Goal: Information Seeking & Learning: Learn about a topic

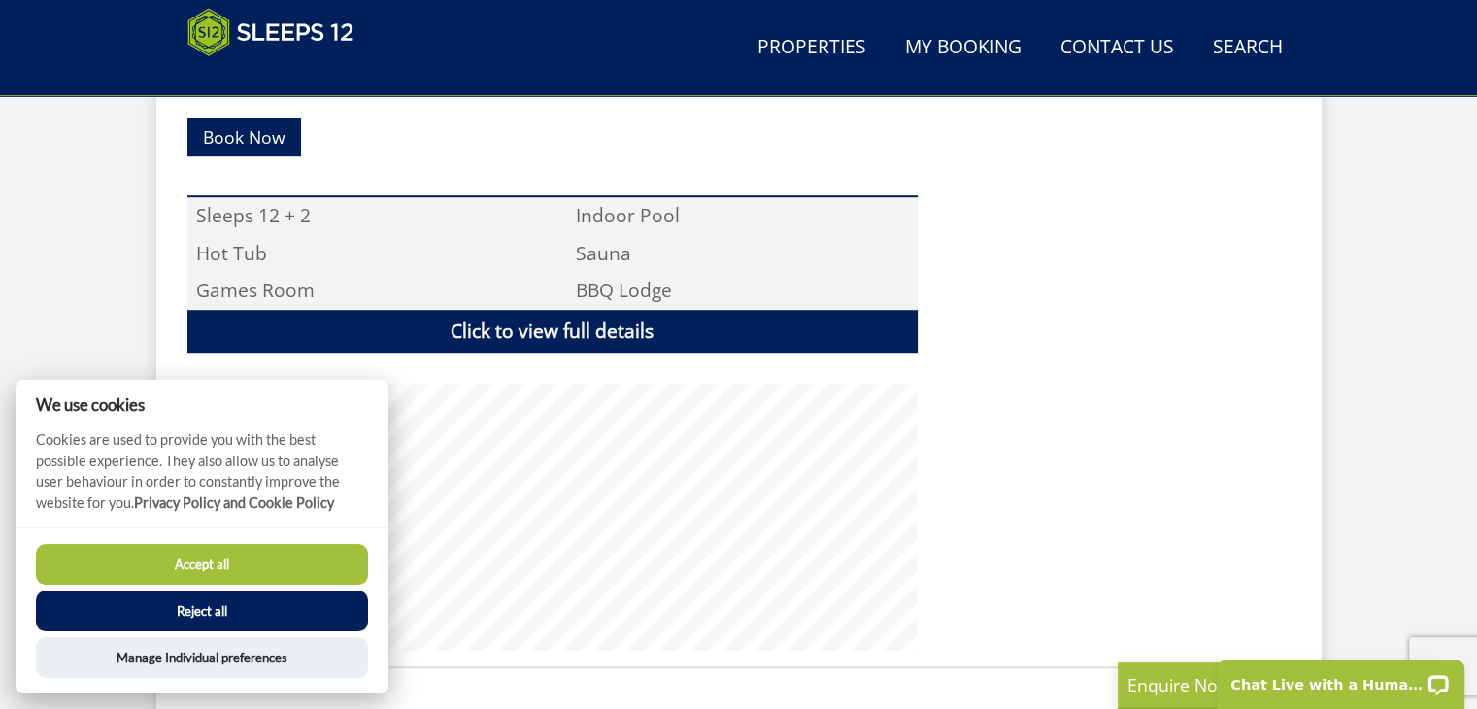
scroll to position [1356, 0]
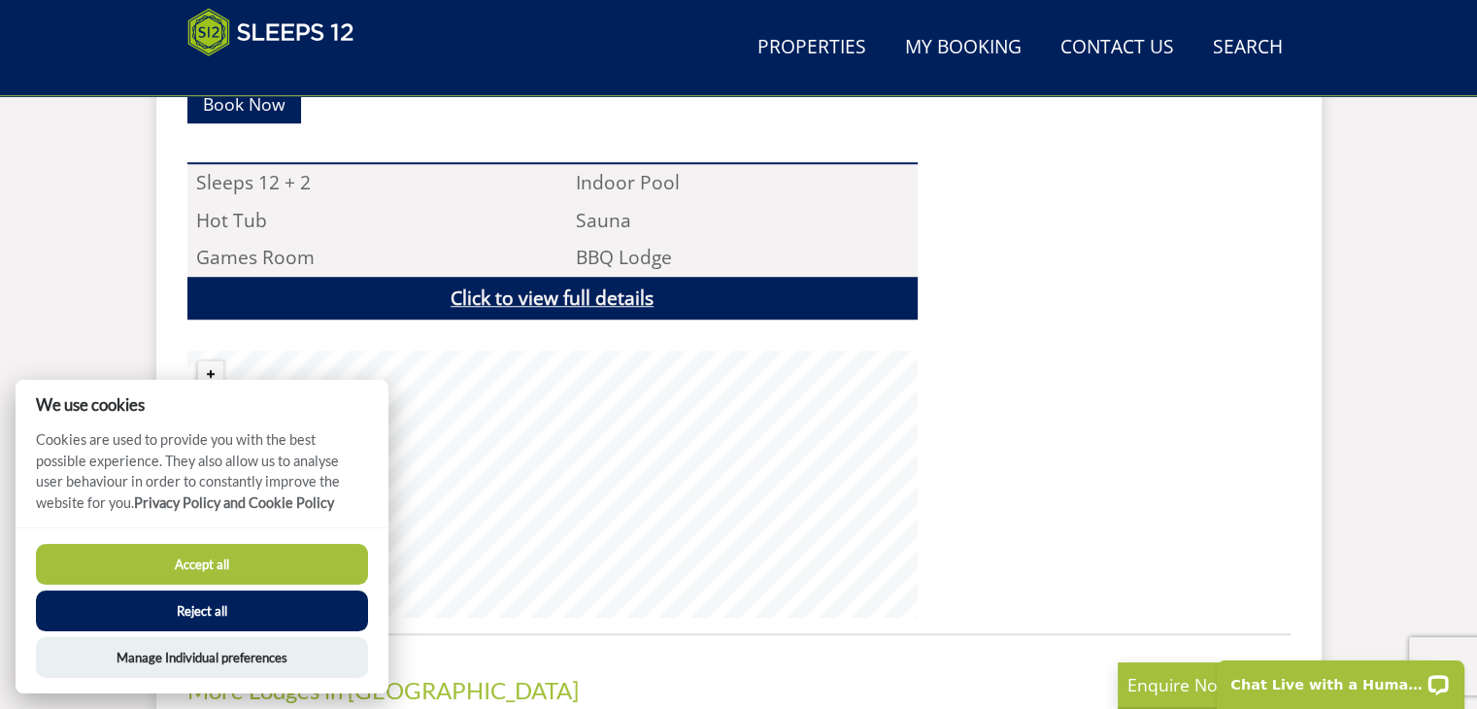
click at [575, 277] on link "Click to view full details" at bounding box center [552, 299] width 730 height 44
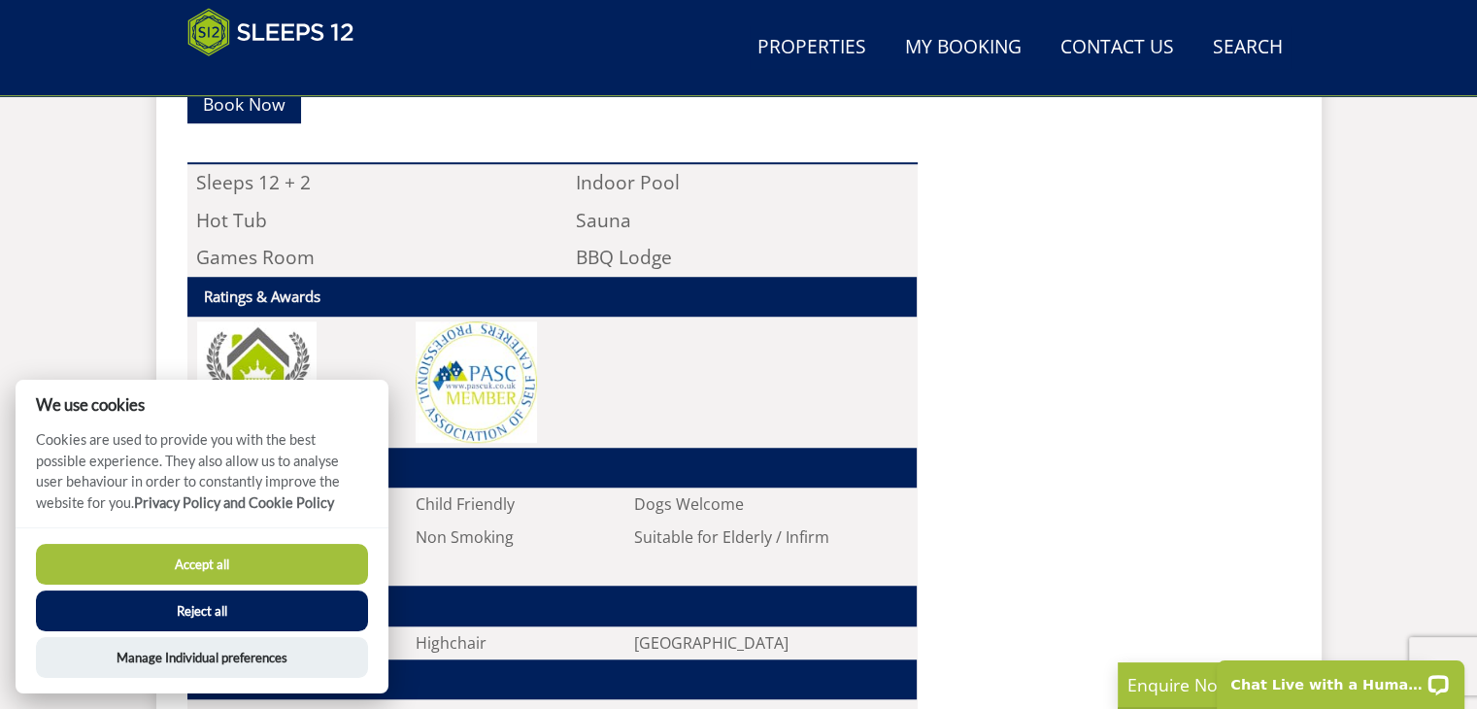
click at [182, 602] on button "Reject all" at bounding box center [202, 611] width 332 height 41
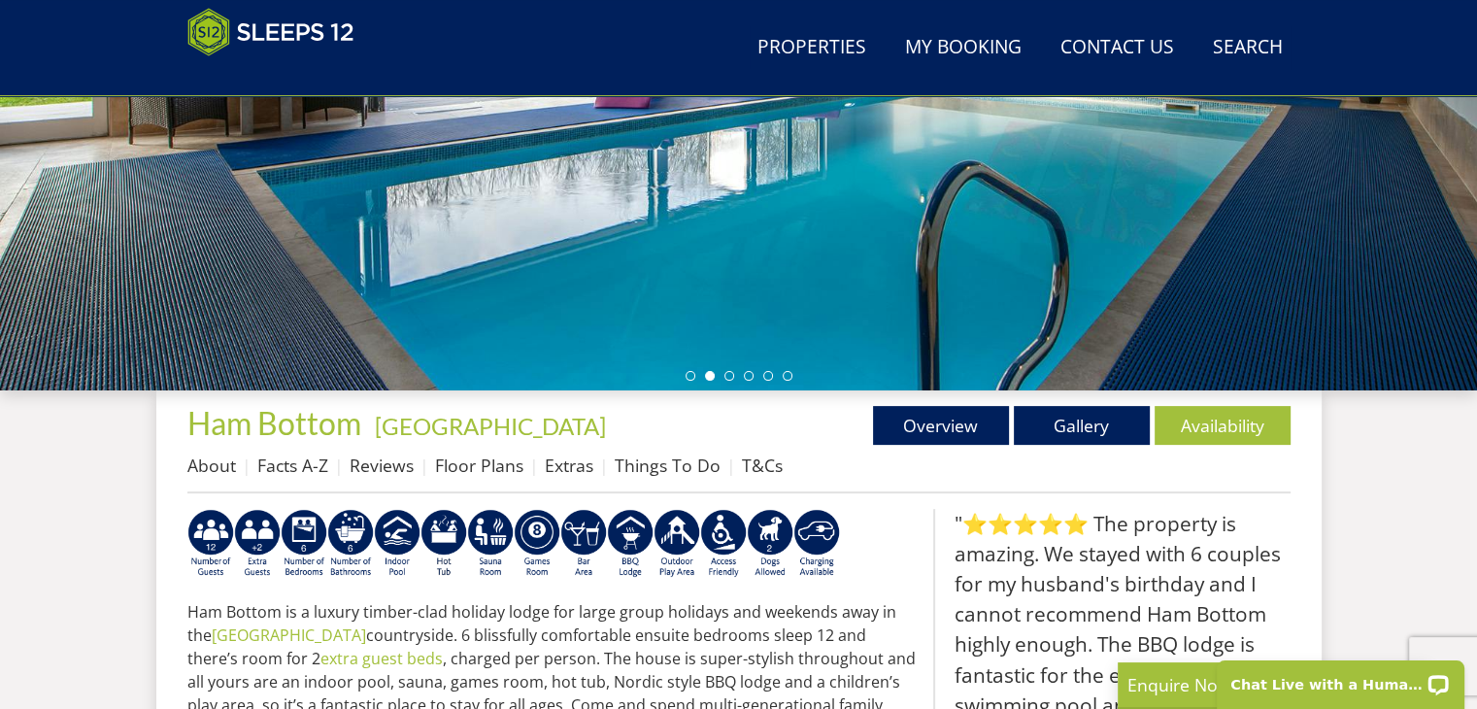
scroll to position [486, 0]
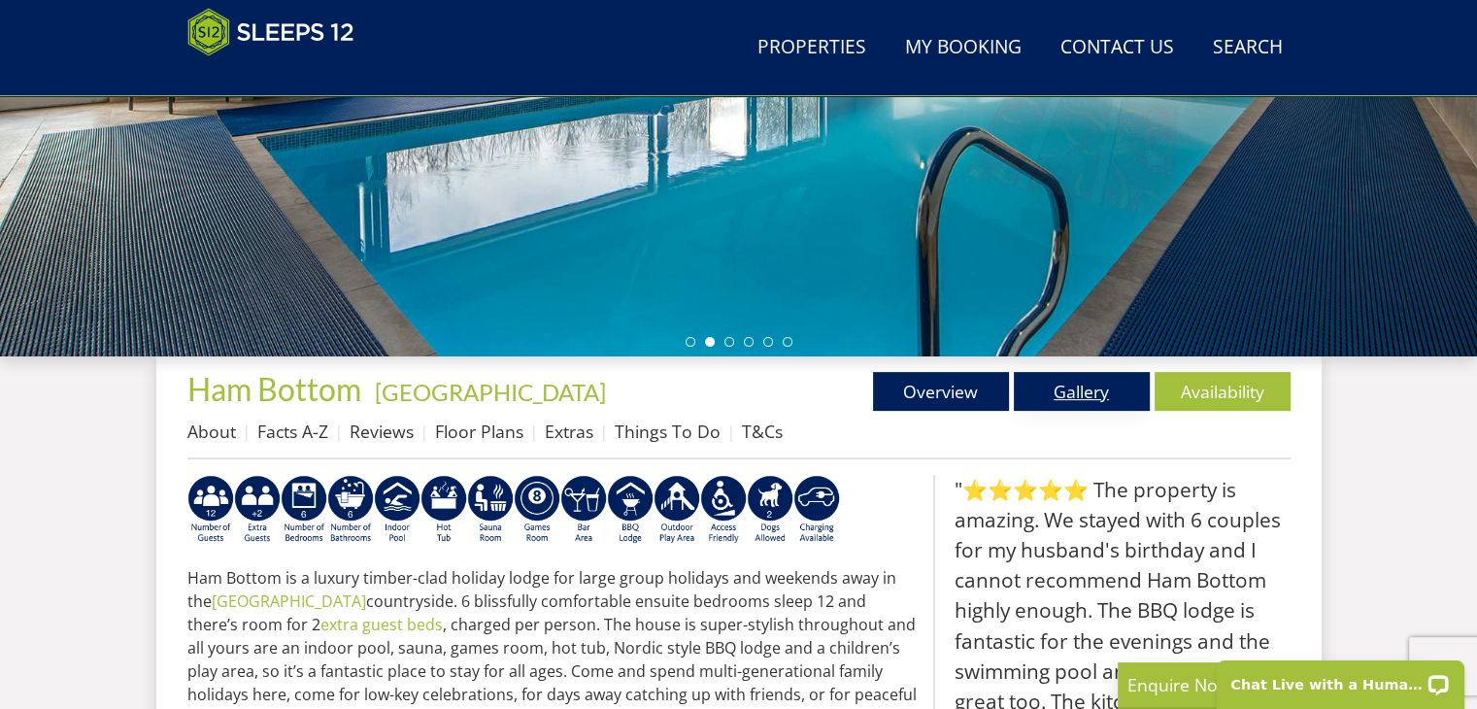
click at [1112, 401] on link "Gallery" at bounding box center [1082, 391] width 136 height 39
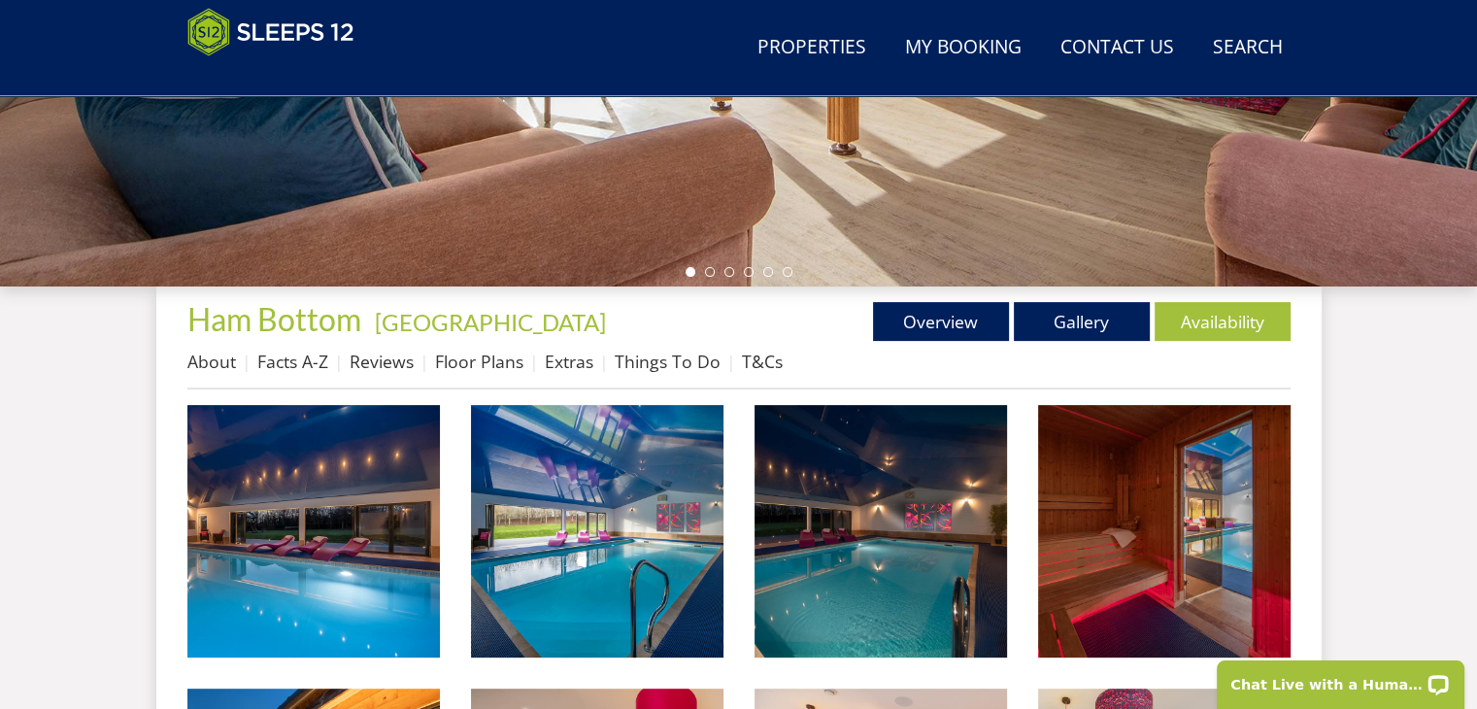
scroll to position [571, 0]
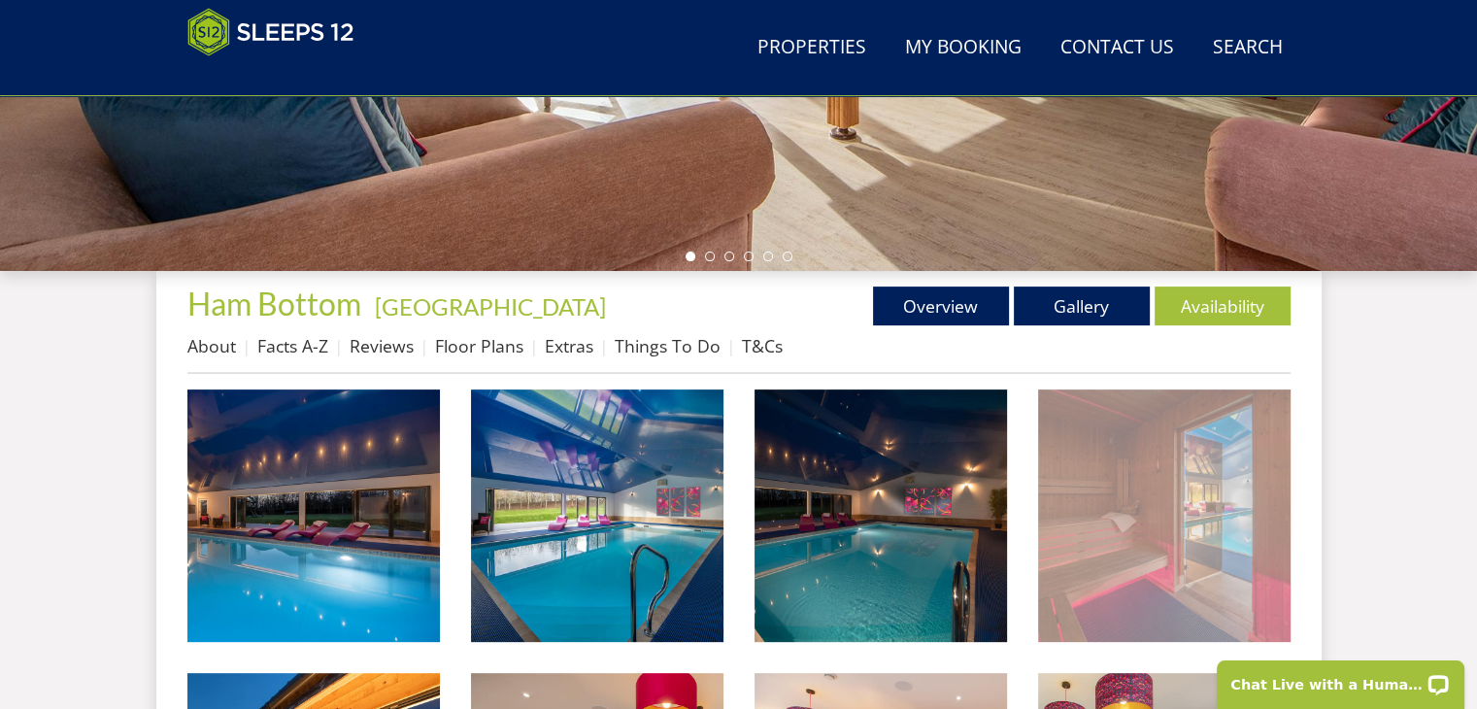
click at [1136, 518] on img at bounding box center [1164, 516] width 253 height 253
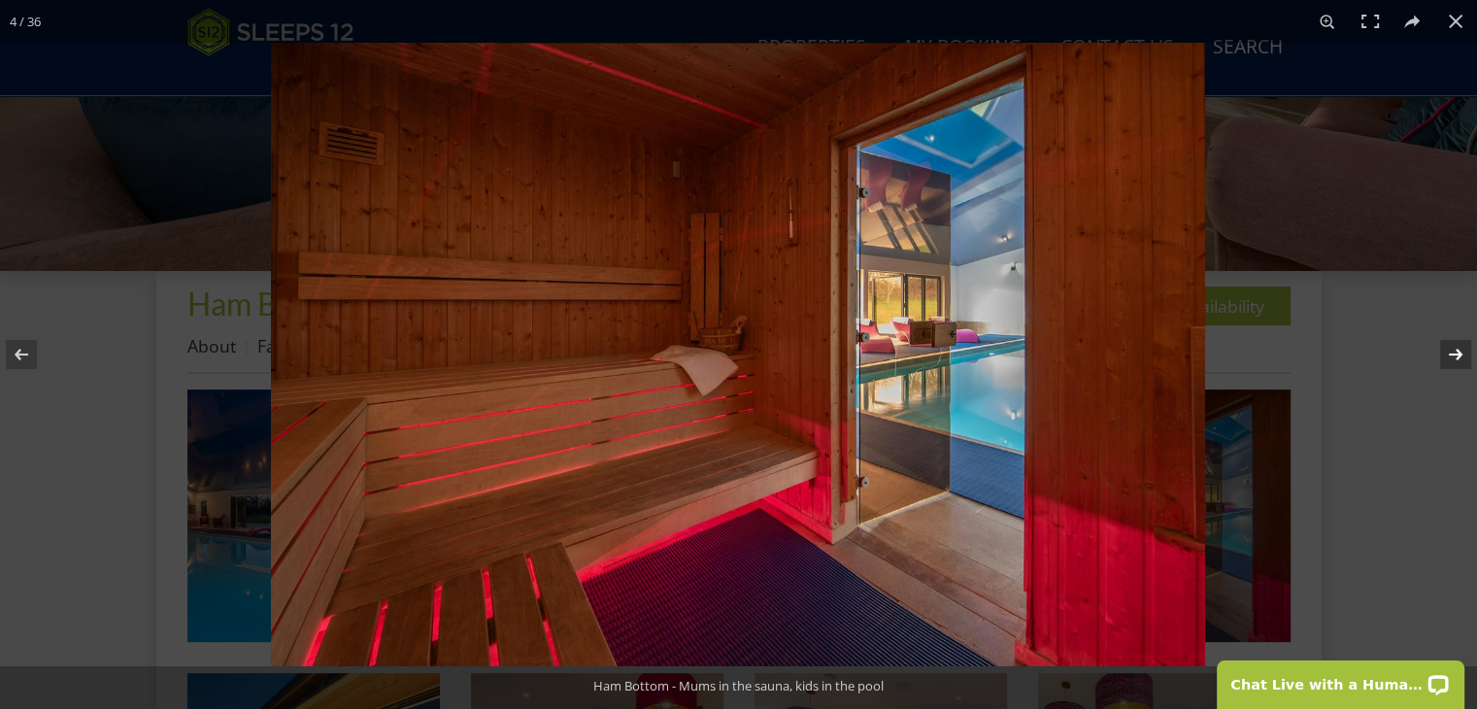
click at [1457, 351] on button at bounding box center [1443, 354] width 68 height 97
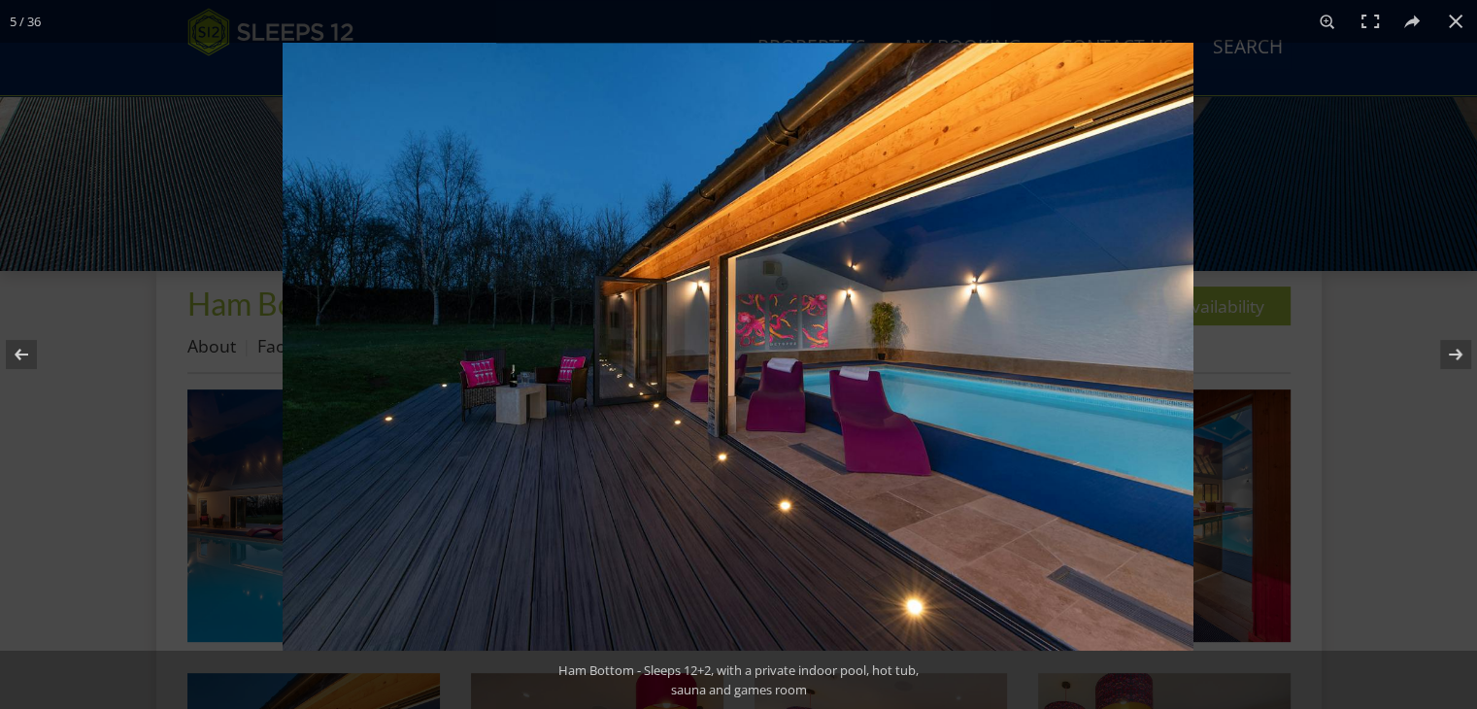
click at [935, 374] on img at bounding box center [738, 347] width 911 height 608
click at [949, 207] on img at bounding box center [738, 347] width 911 height 608
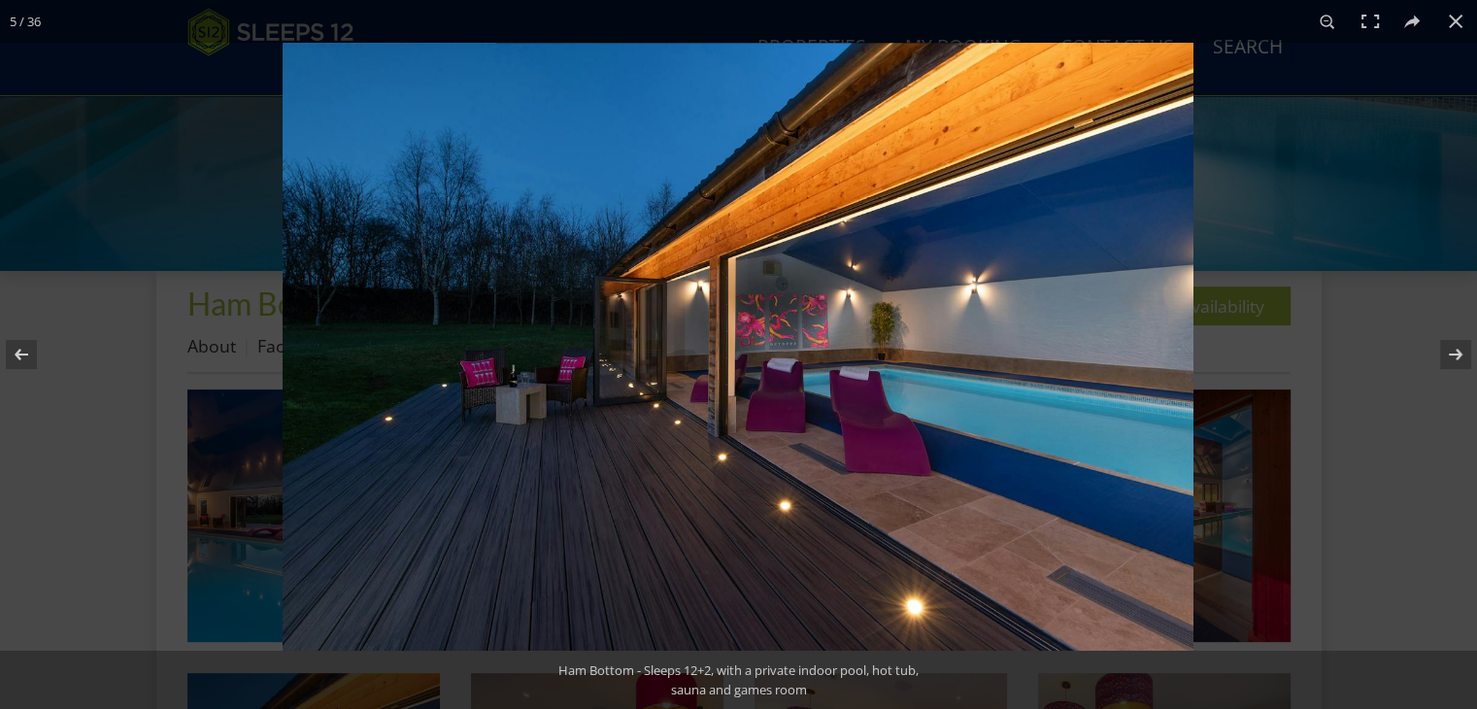
click at [959, 331] on img at bounding box center [738, 347] width 911 height 608
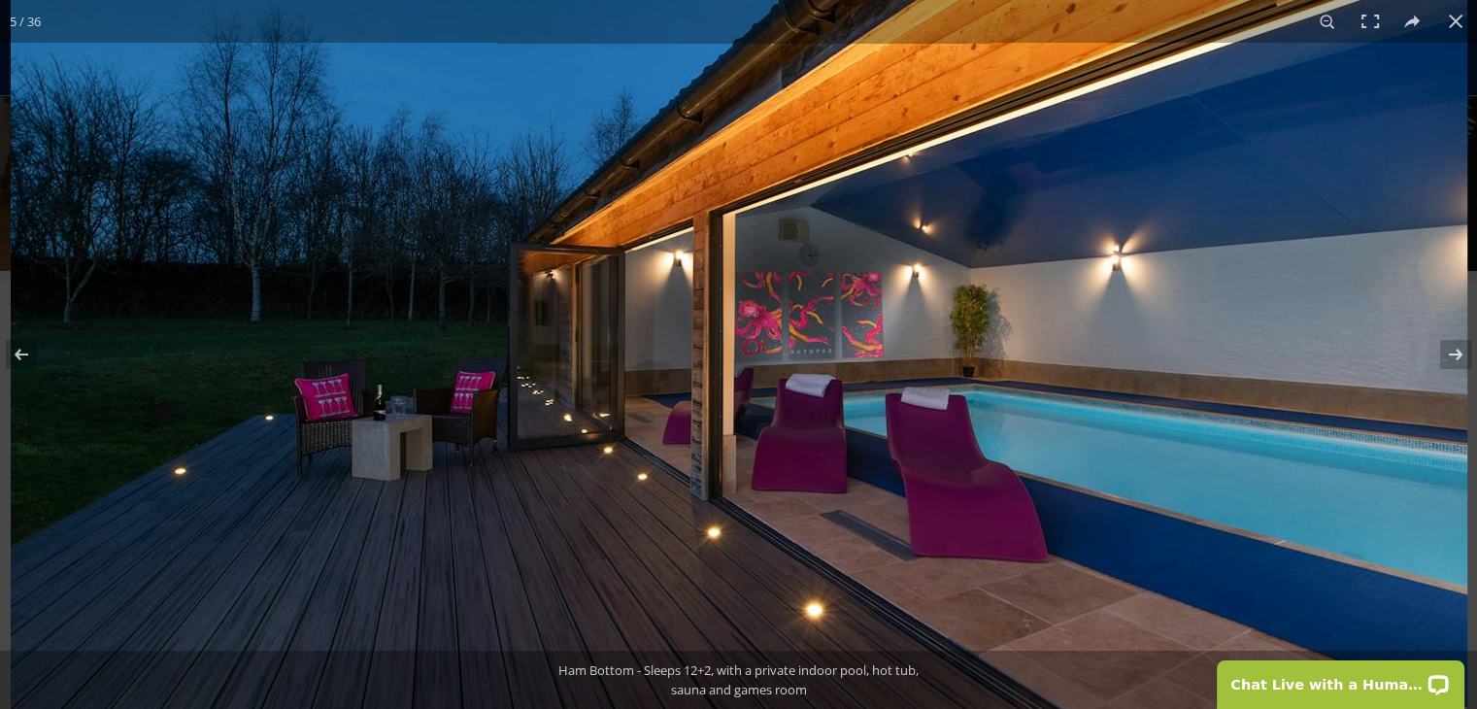
click at [1426, 49] on img at bounding box center [739, 356] width 1457 height 972
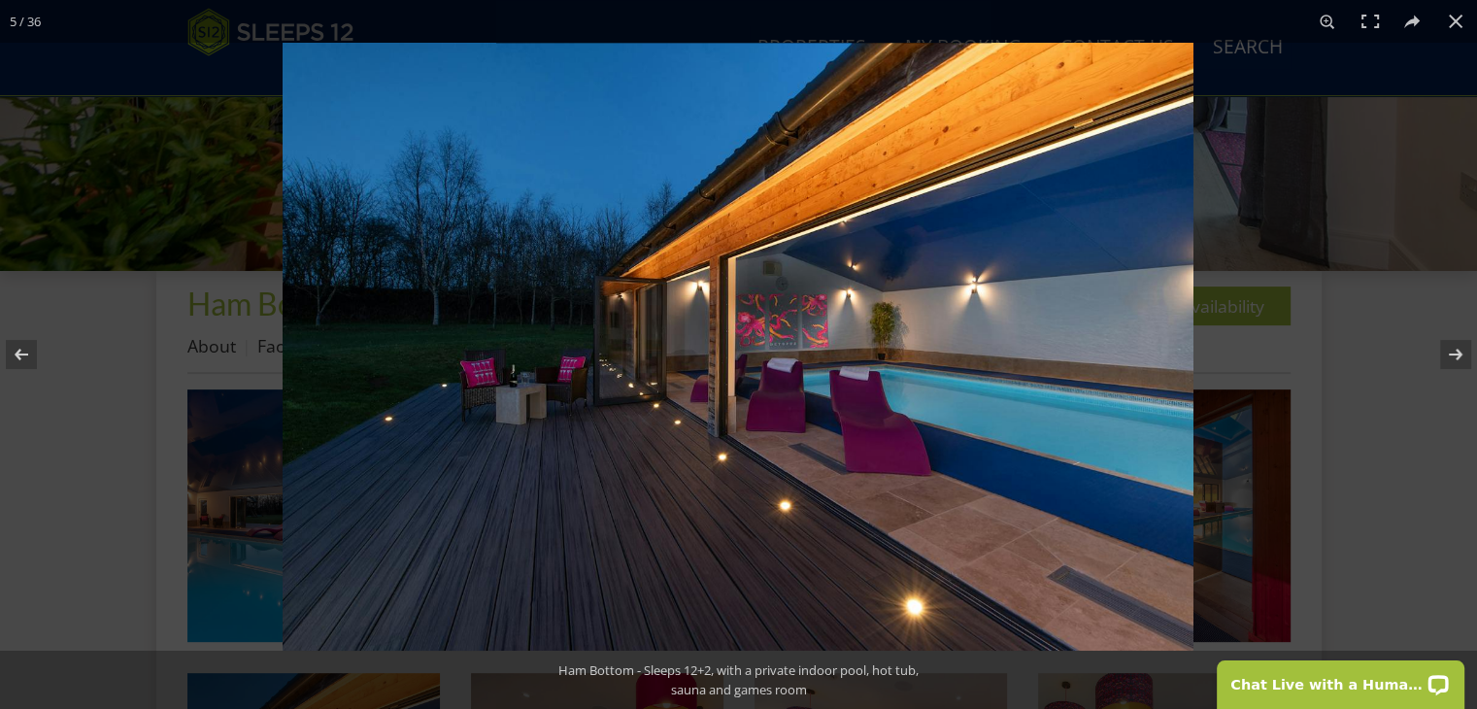
click at [1092, 185] on img at bounding box center [738, 347] width 911 height 608
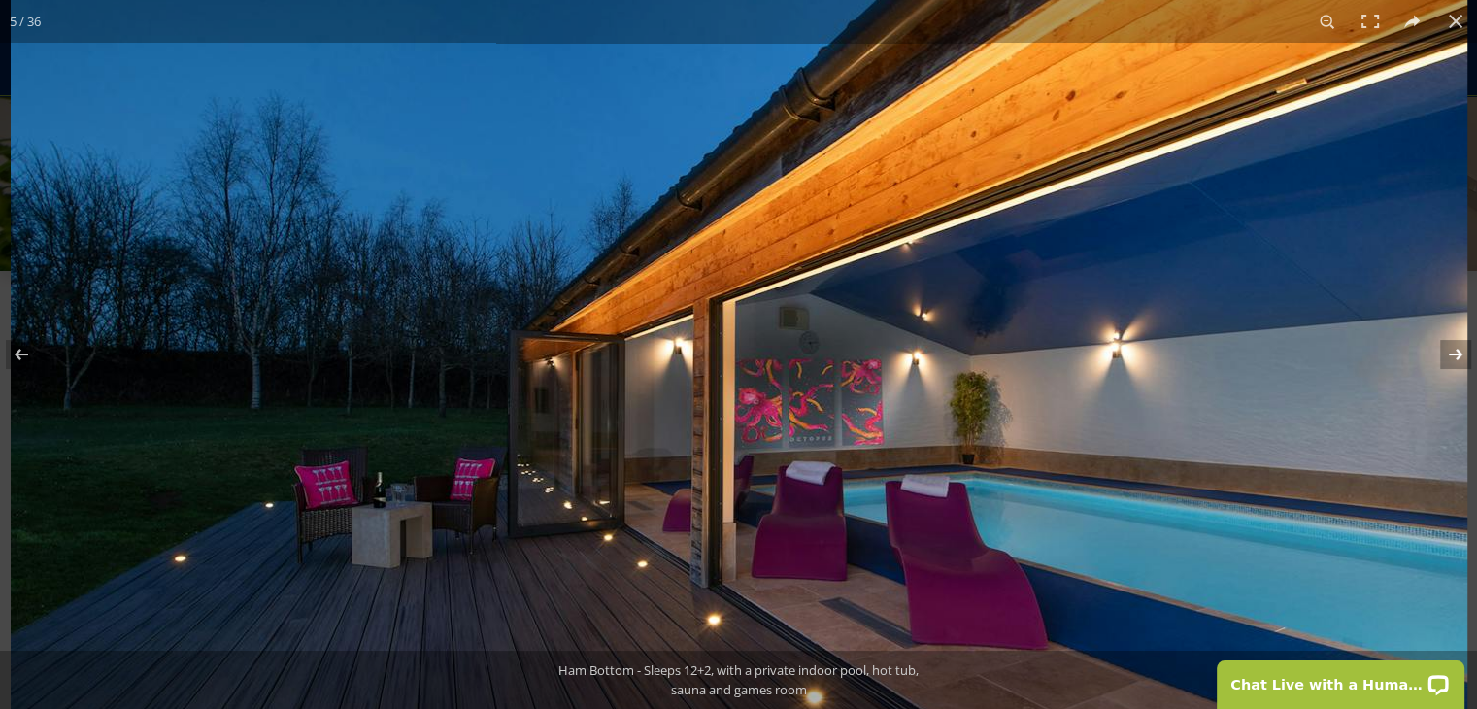
click at [1457, 353] on button at bounding box center [1443, 354] width 68 height 97
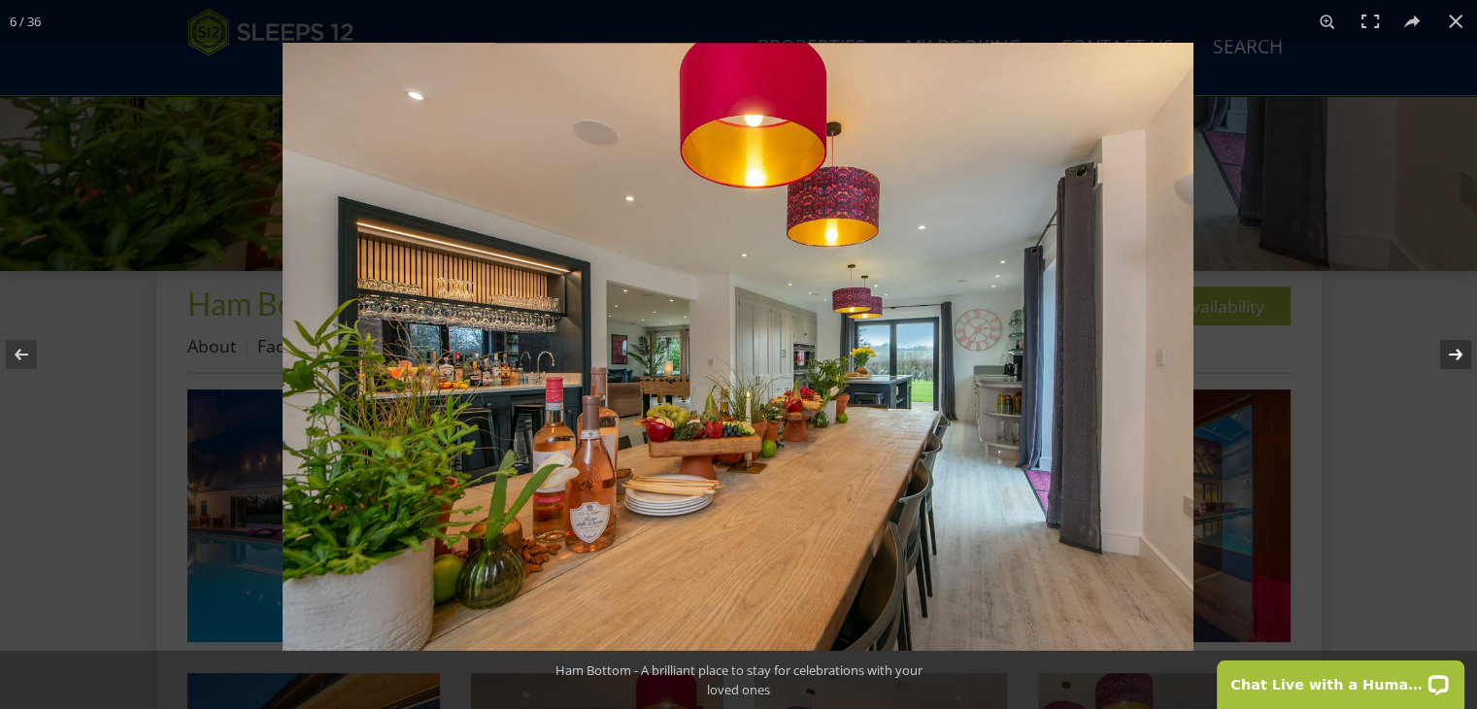
click at [1457, 353] on button at bounding box center [1443, 354] width 68 height 97
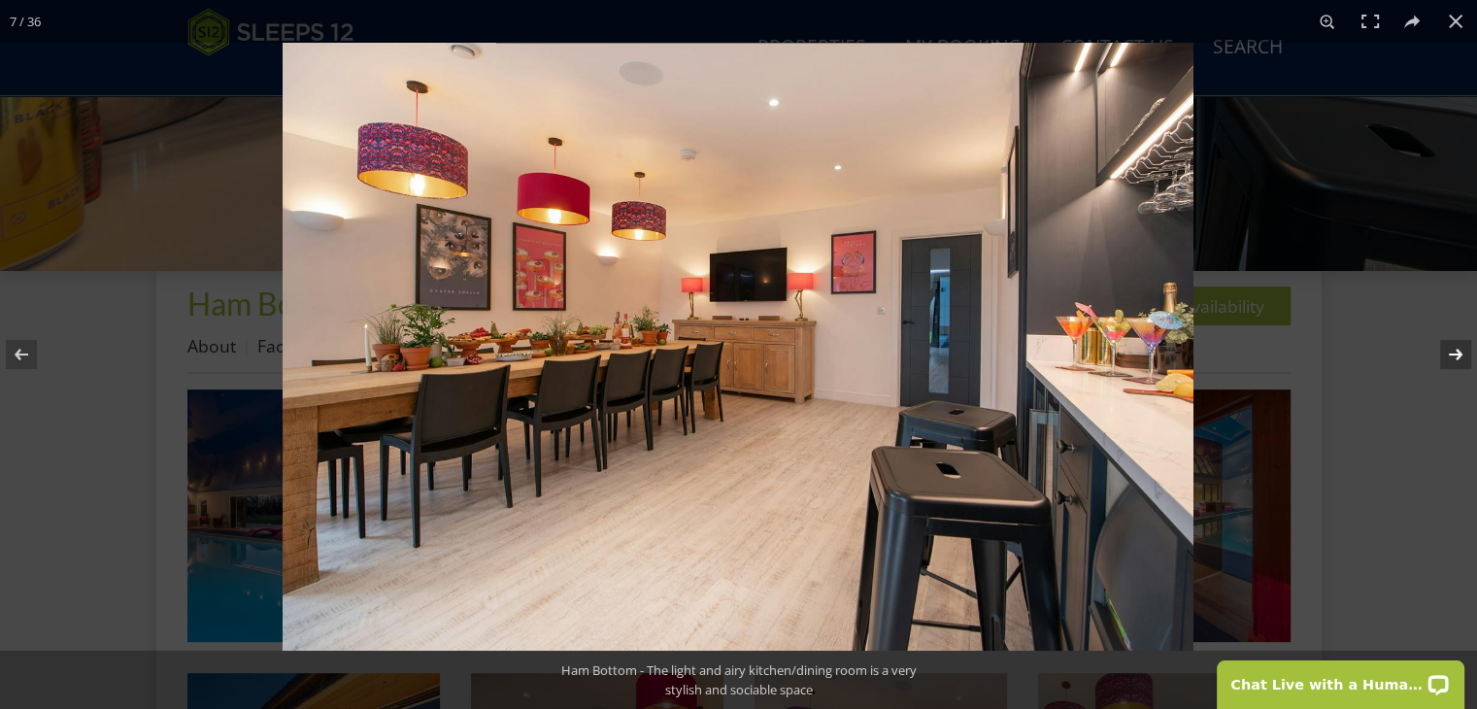
click at [1457, 353] on button at bounding box center [1443, 354] width 68 height 97
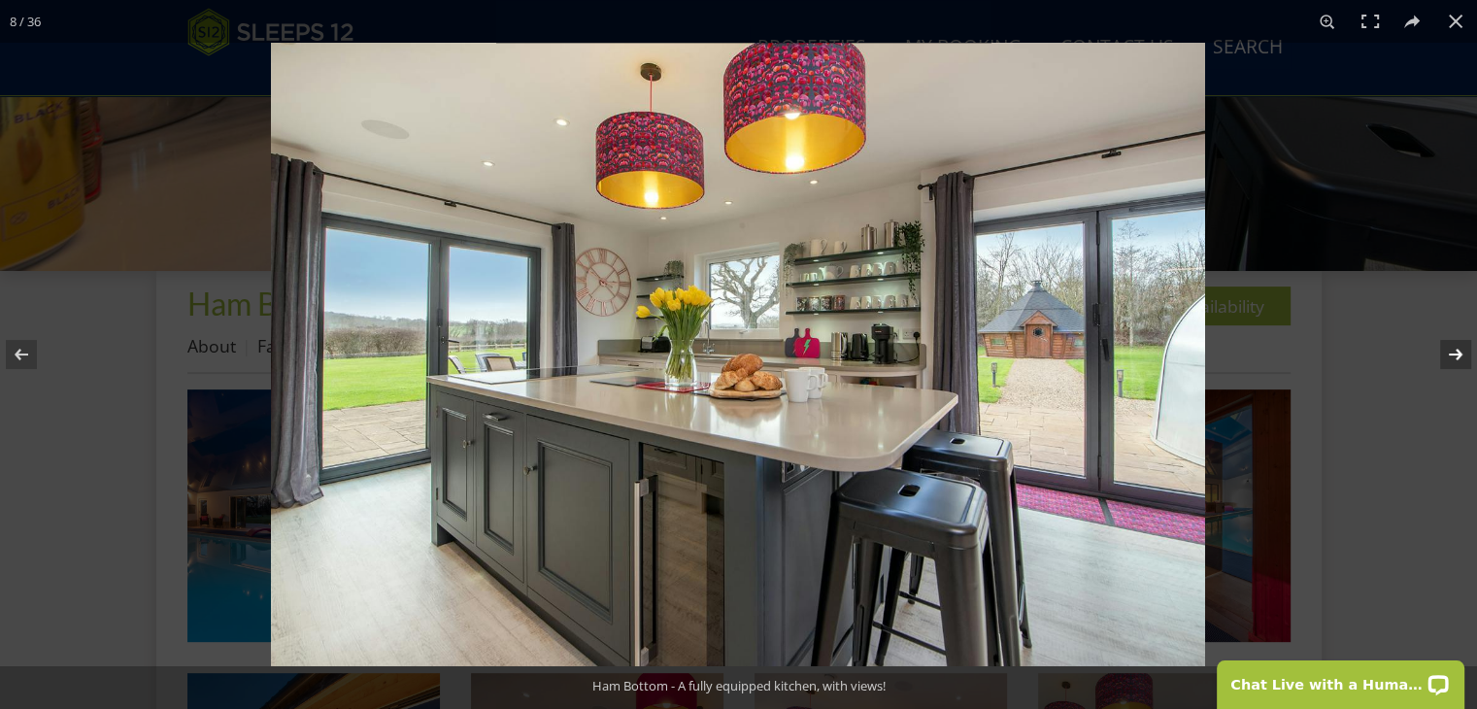
click at [1457, 353] on button at bounding box center [1443, 354] width 68 height 97
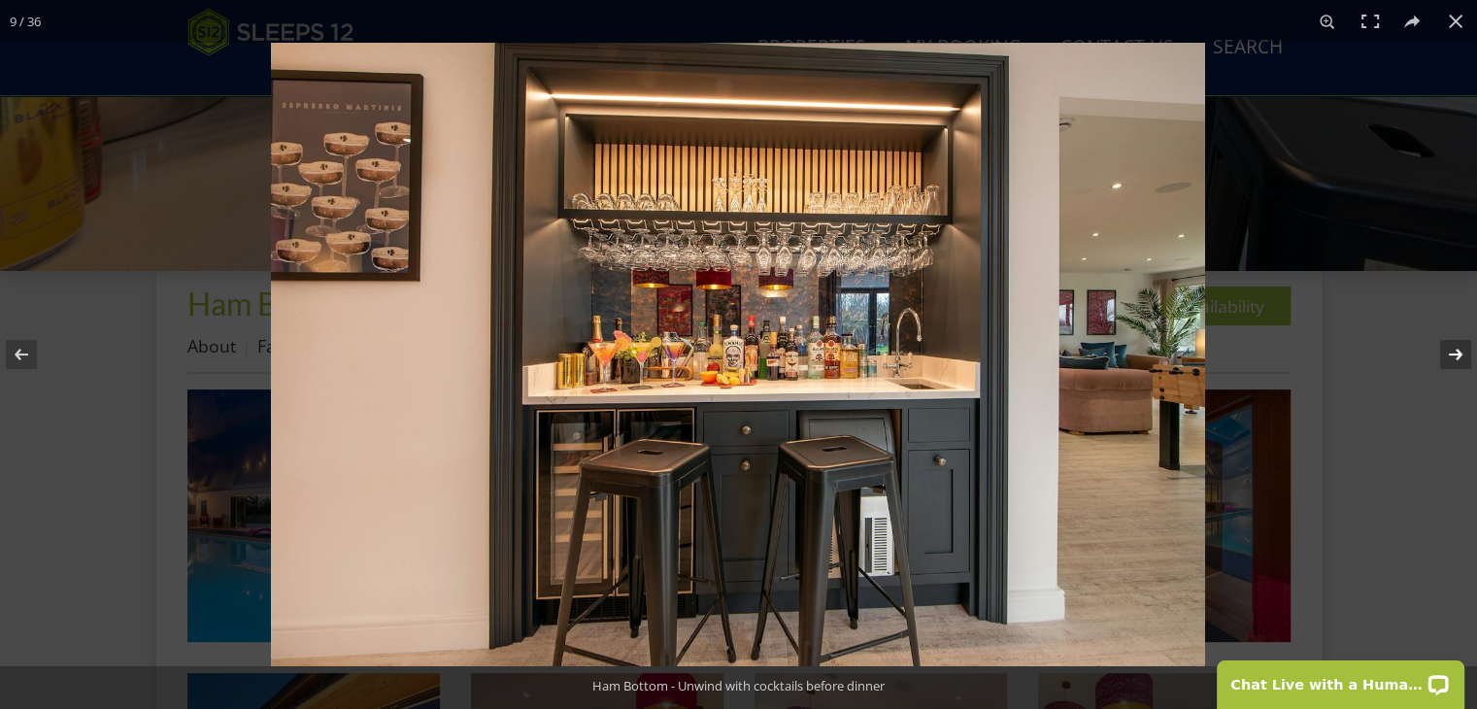
click at [1457, 351] on button at bounding box center [1443, 354] width 68 height 97
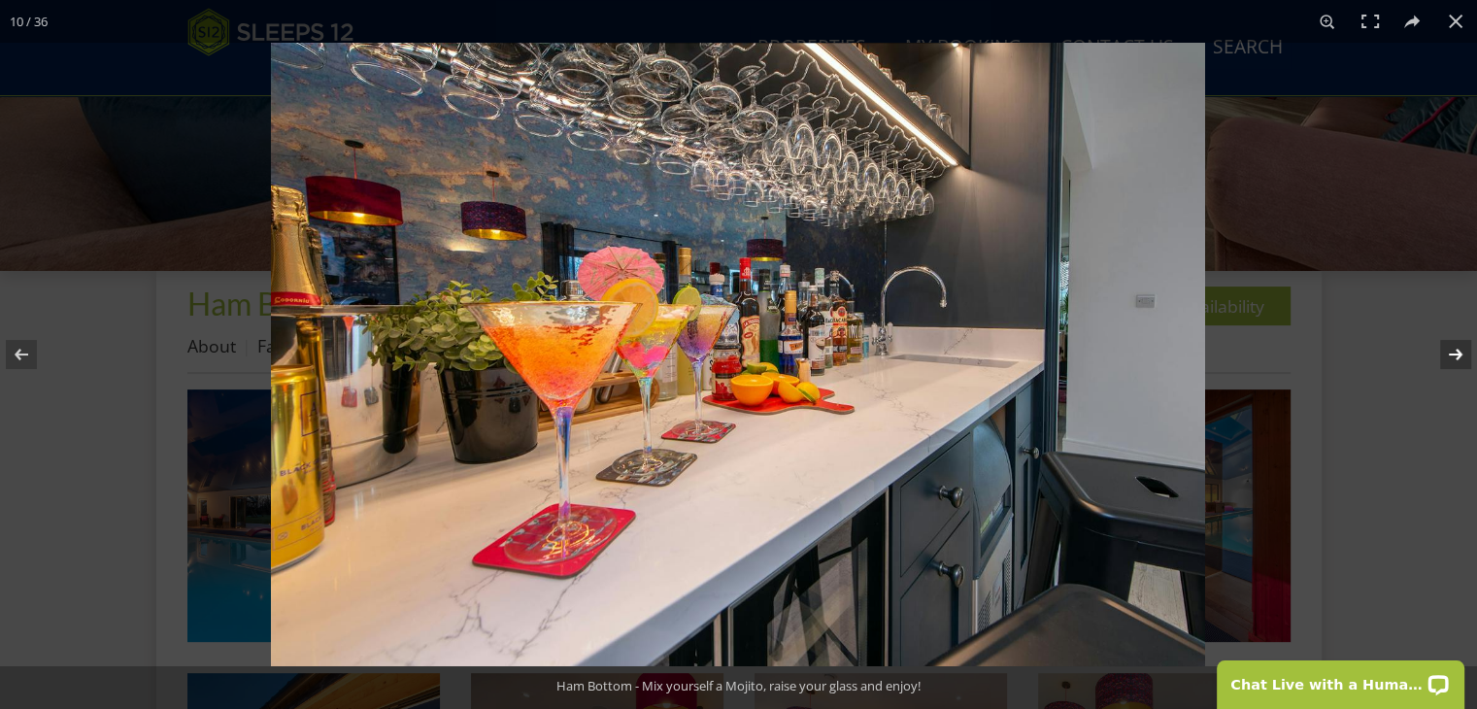
click at [1461, 352] on button at bounding box center [1443, 354] width 68 height 97
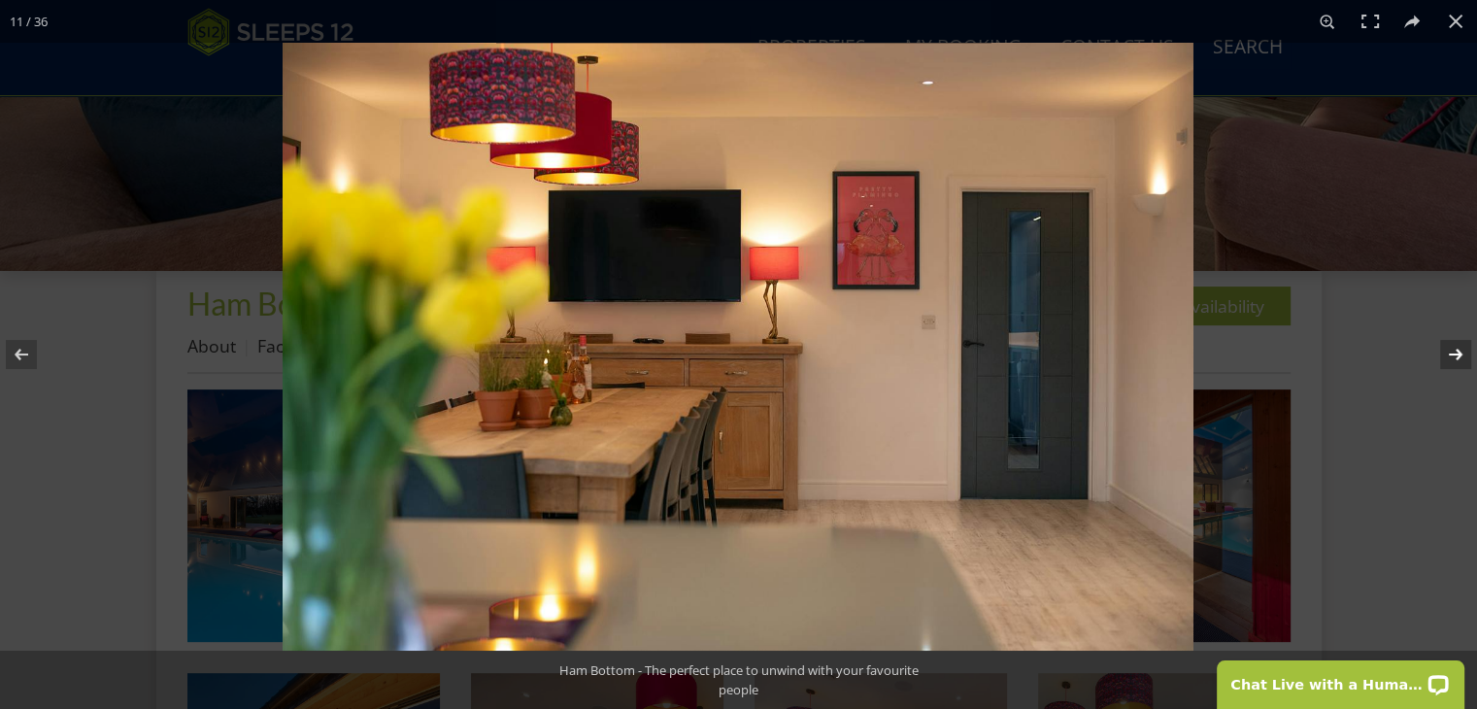
click at [1461, 352] on button at bounding box center [1443, 354] width 68 height 97
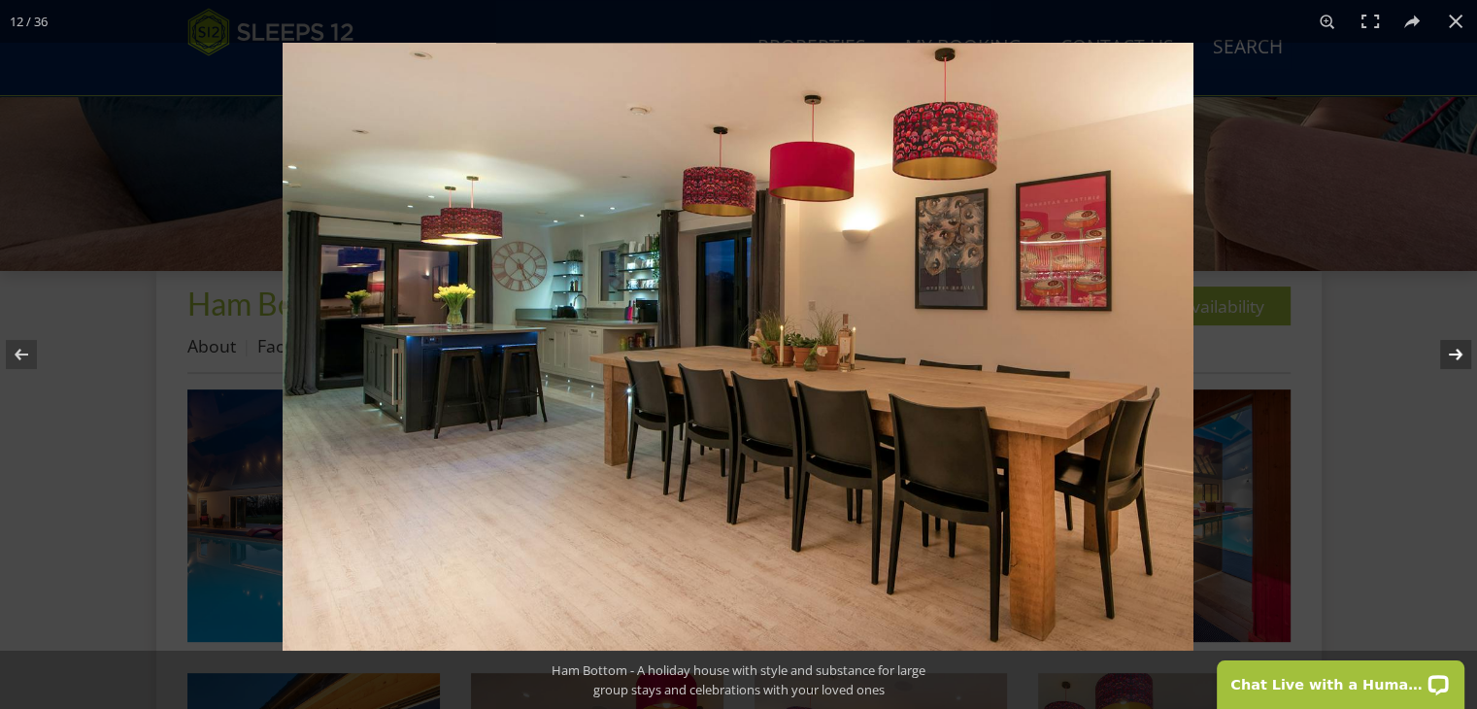
click at [1461, 352] on button at bounding box center [1443, 354] width 68 height 97
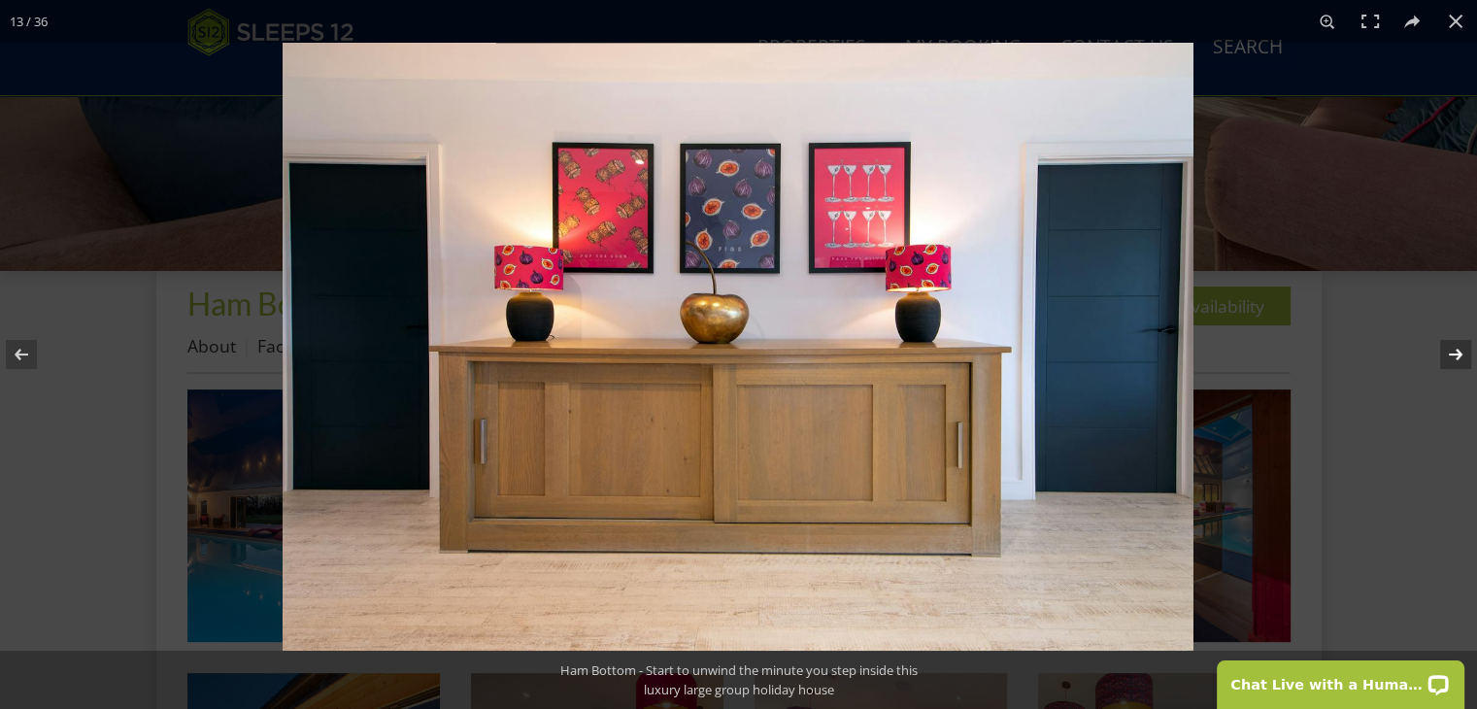
click at [1461, 352] on button at bounding box center [1443, 354] width 68 height 97
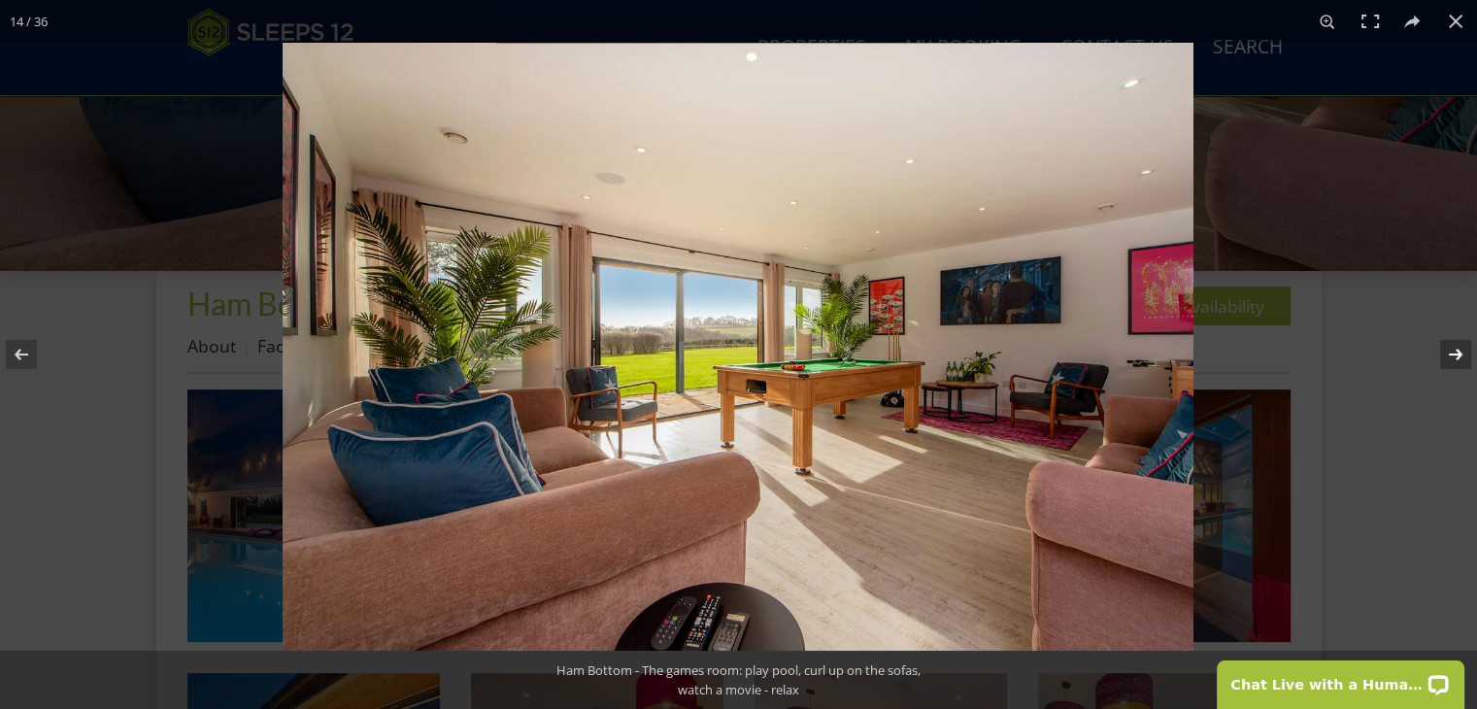
click at [1461, 352] on button at bounding box center [1443, 354] width 68 height 97
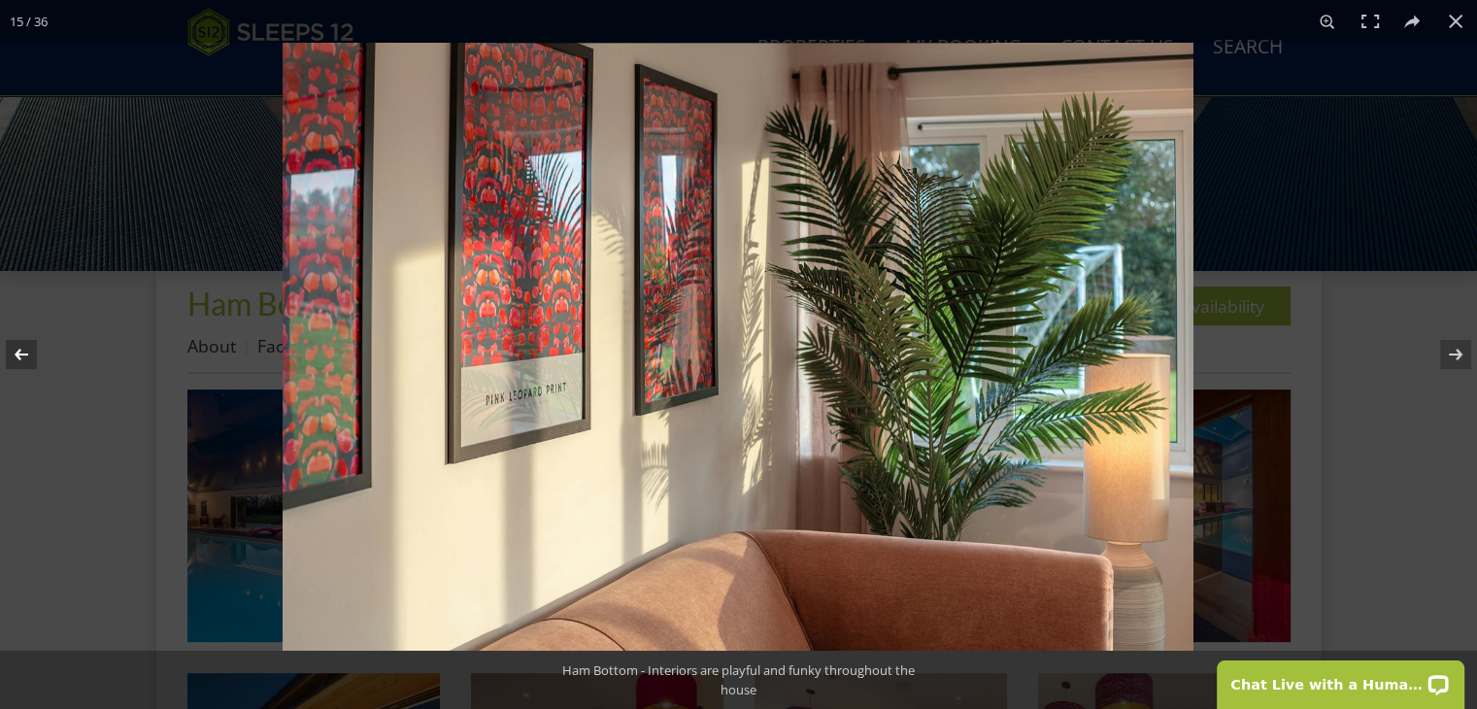
click at [20, 356] on button at bounding box center [34, 354] width 68 height 97
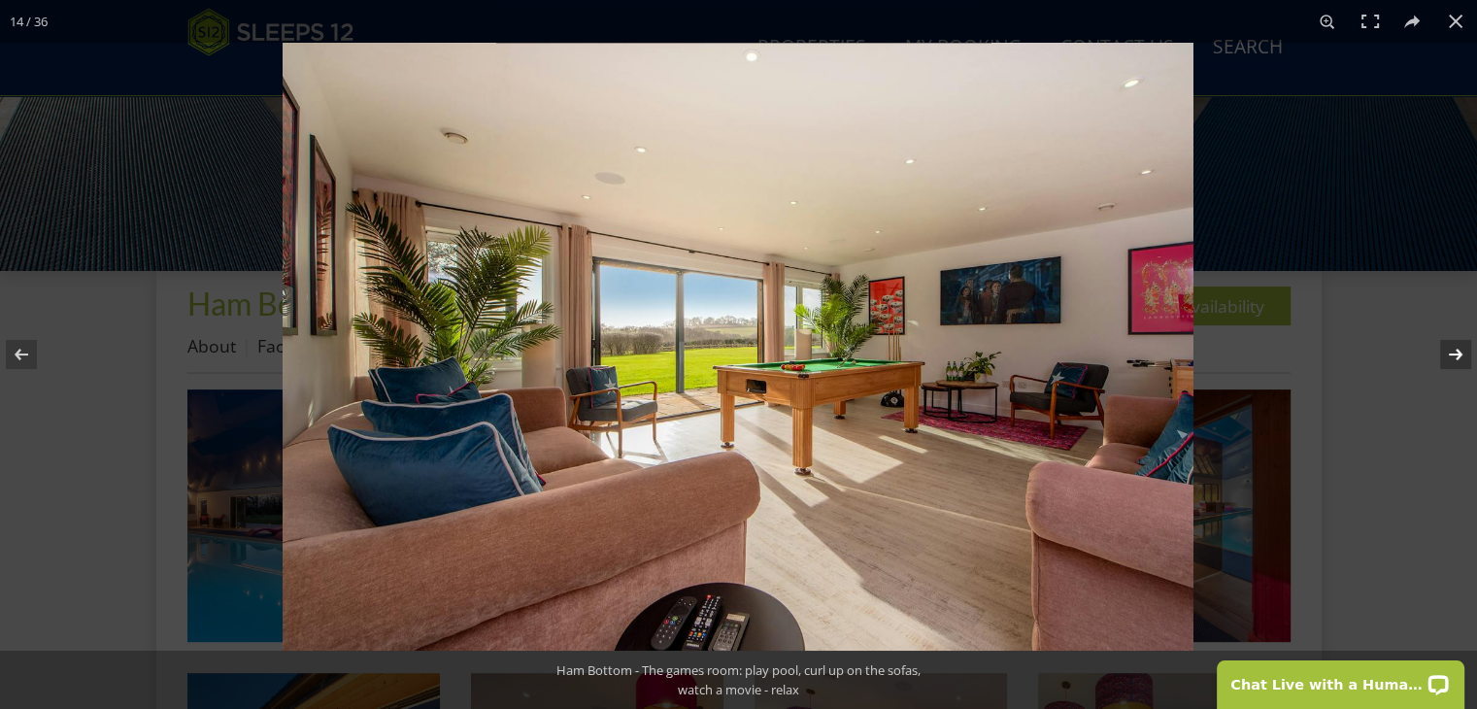
click at [1456, 354] on button at bounding box center [1443, 354] width 68 height 97
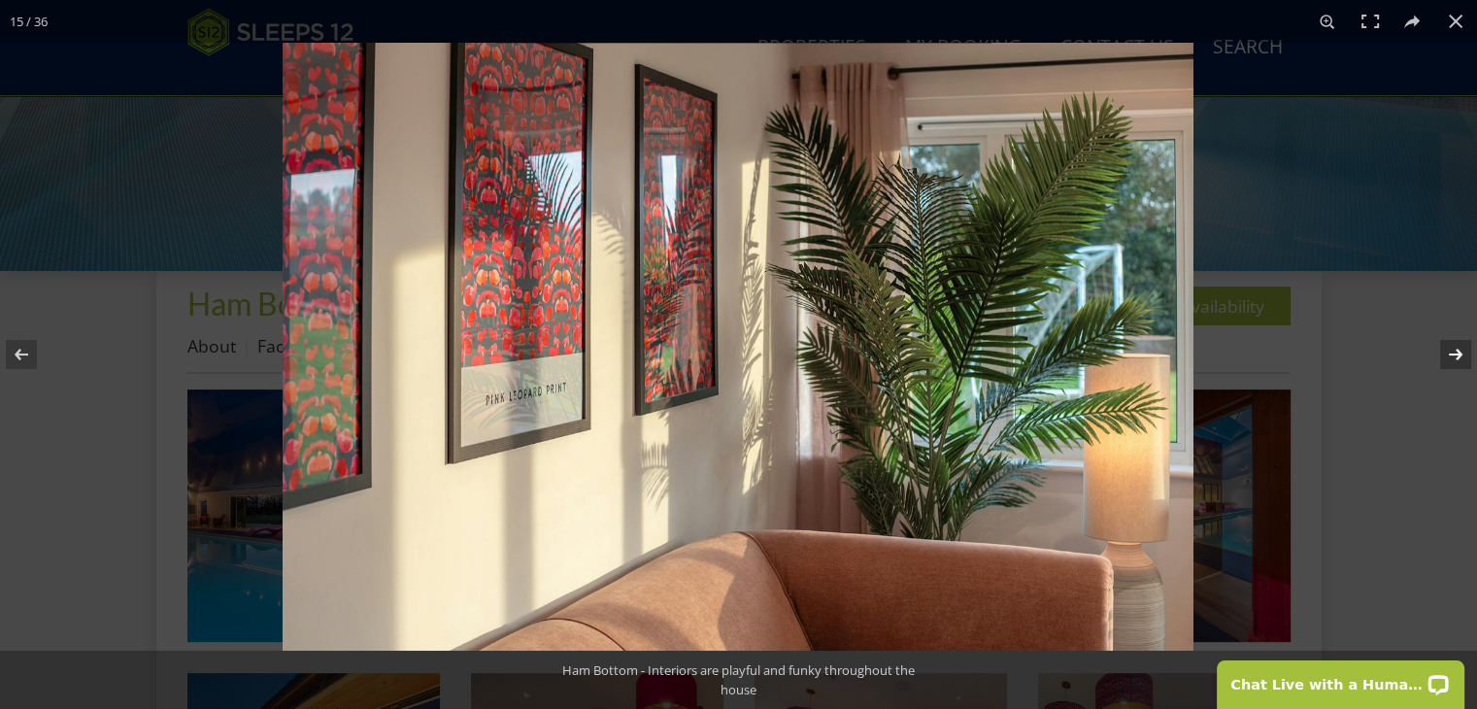
click at [1456, 354] on button at bounding box center [1443, 354] width 68 height 97
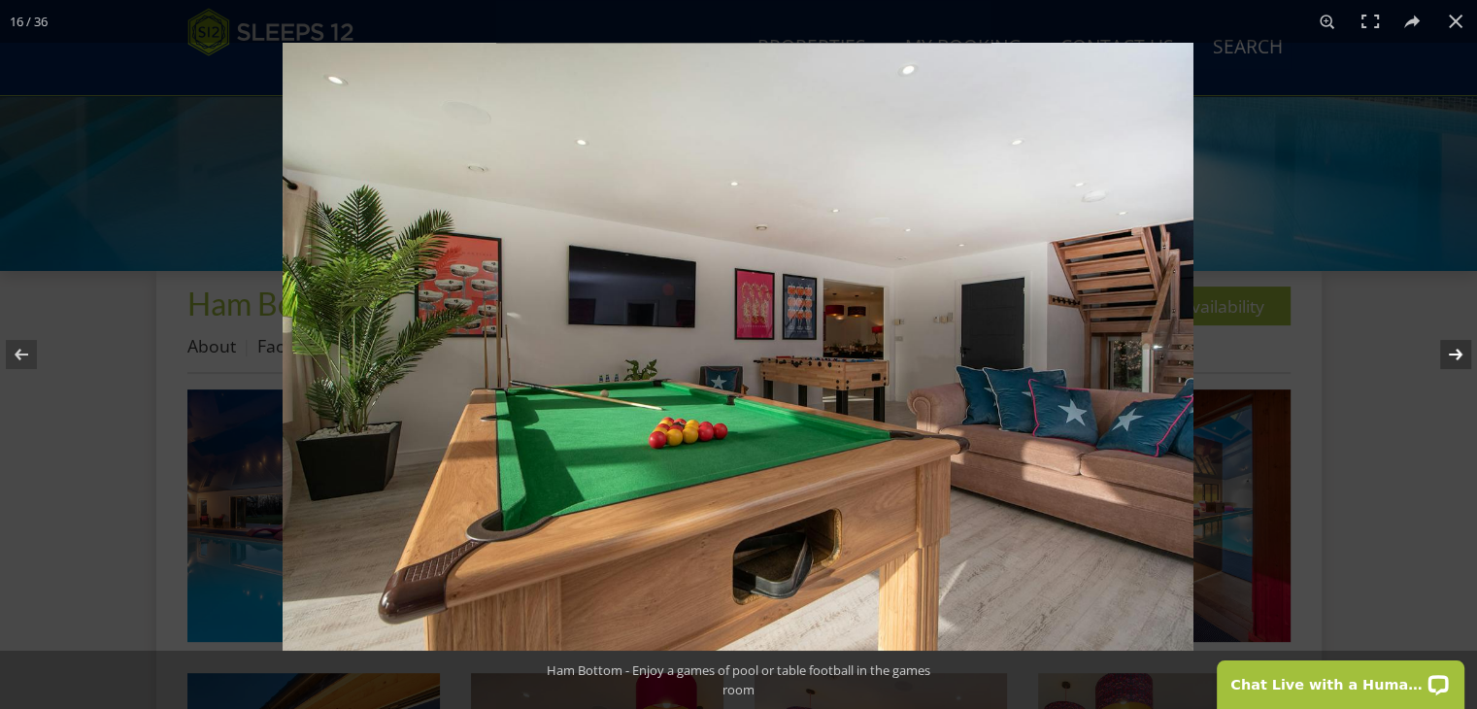
click at [1456, 354] on button at bounding box center [1443, 354] width 68 height 97
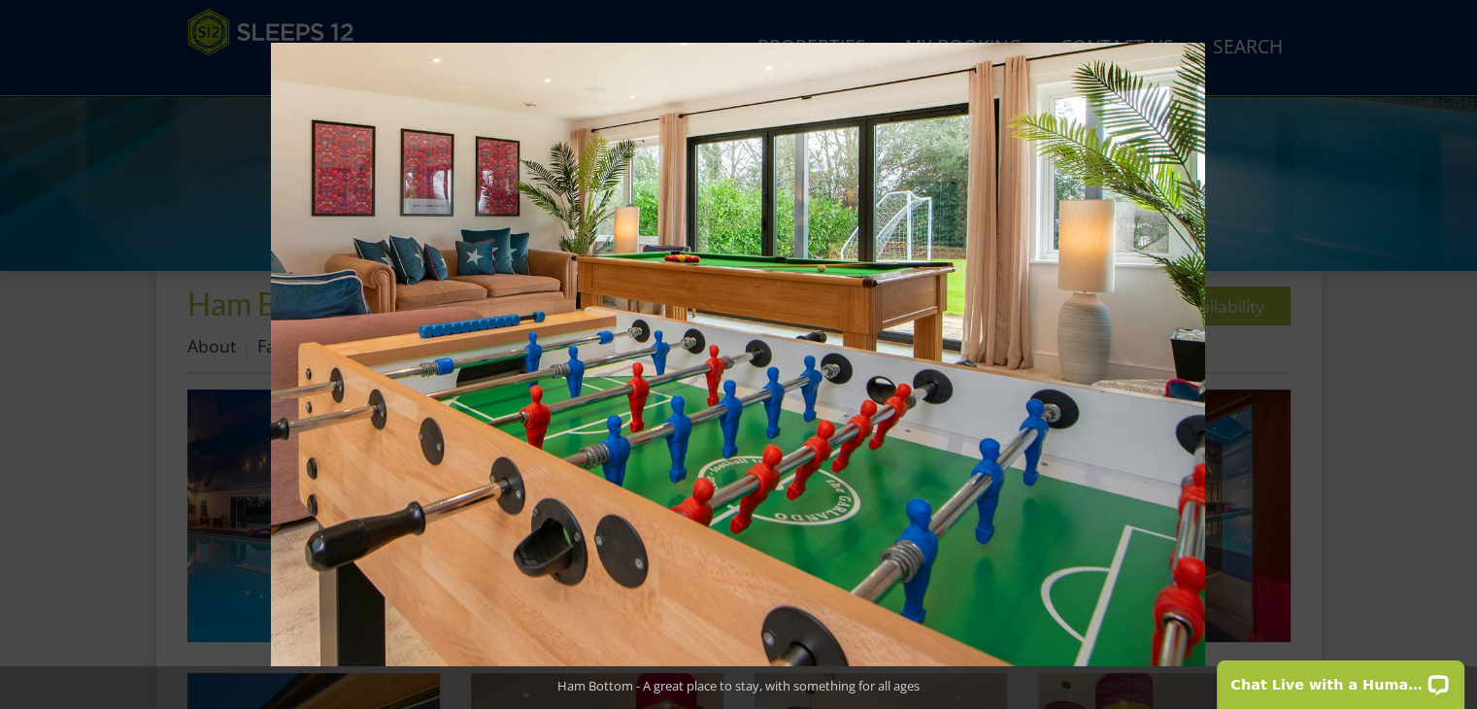
click at [1456, 354] on button at bounding box center [1443, 354] width 68 height 97
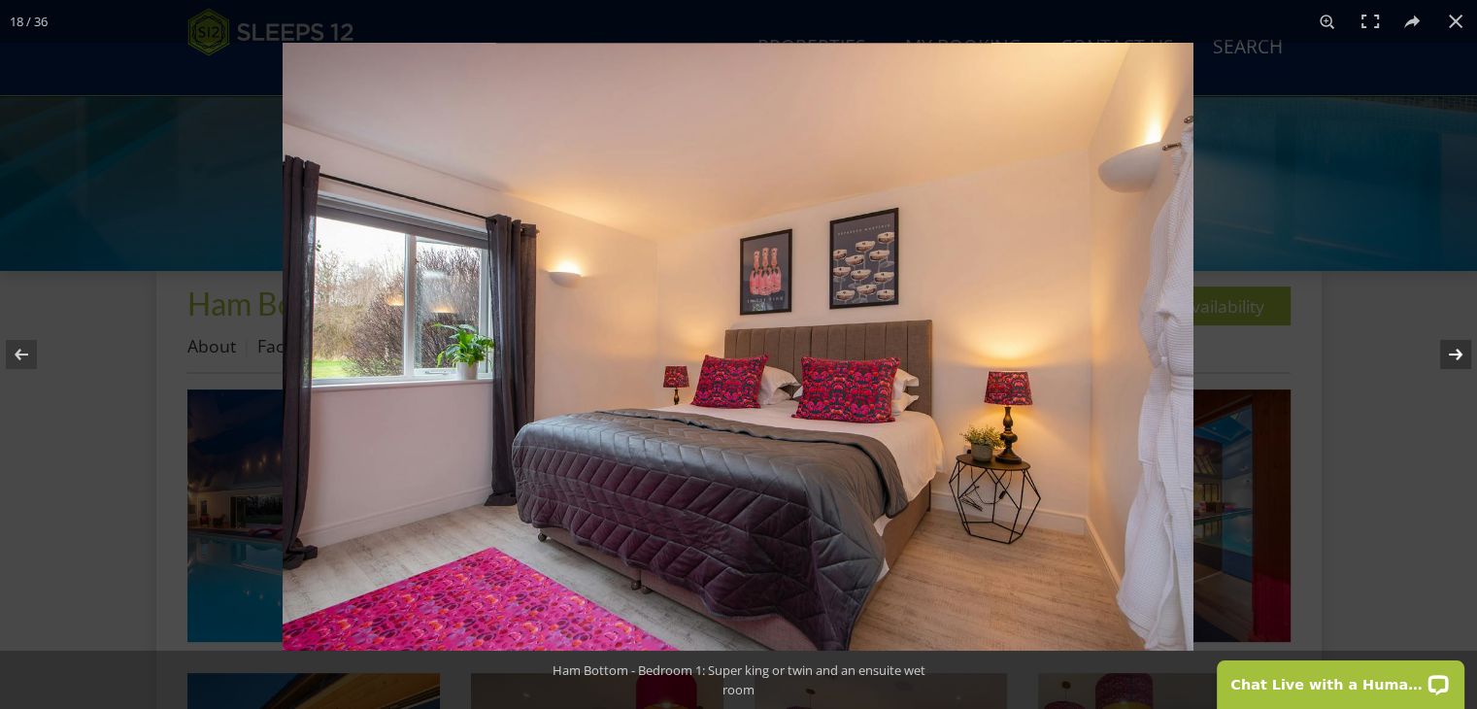
click at [1457, 354] on button at bounding box center [1443, 354] width 68 height 97
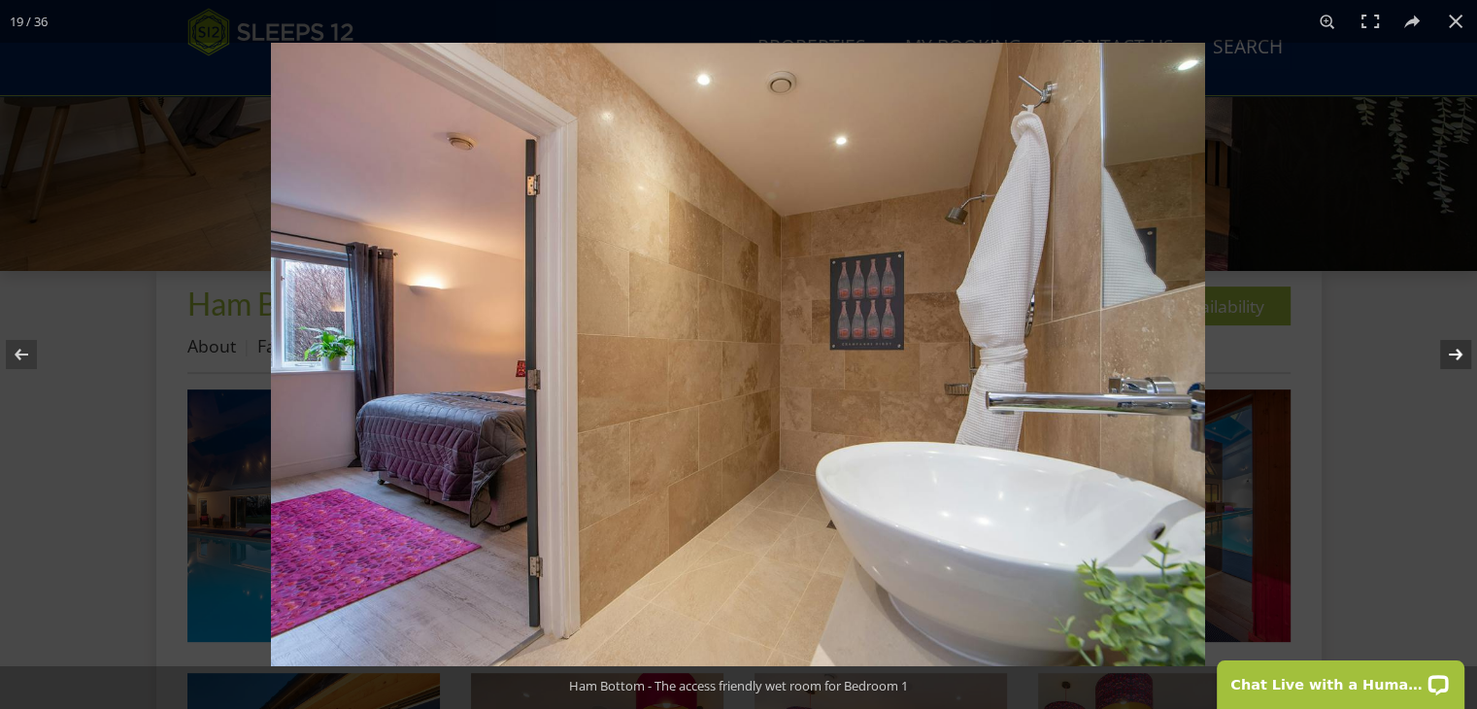
click at [1457, 354] on button at bounding box center [1443, 354] width 68 height 97
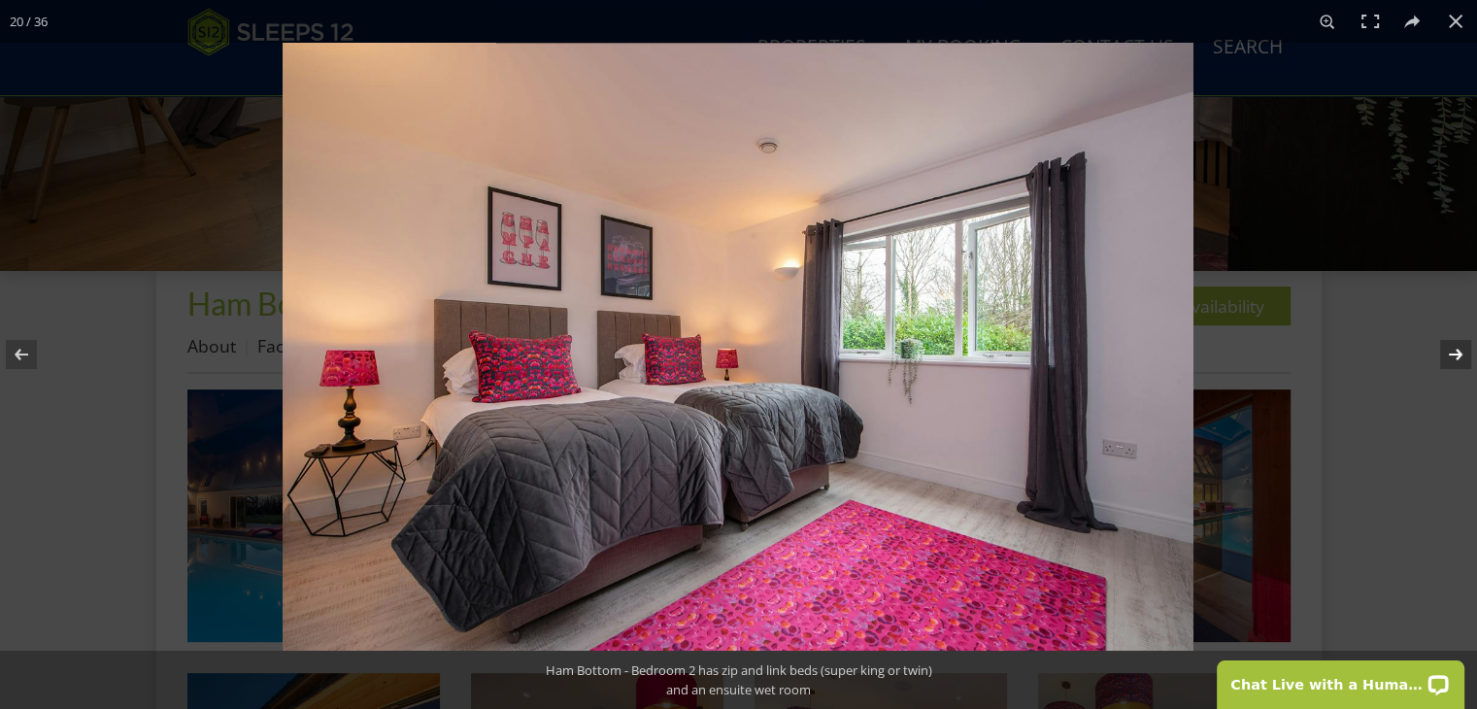
click at [1457, 354] on button at bounding box center [1443, 354] width 68 height 97
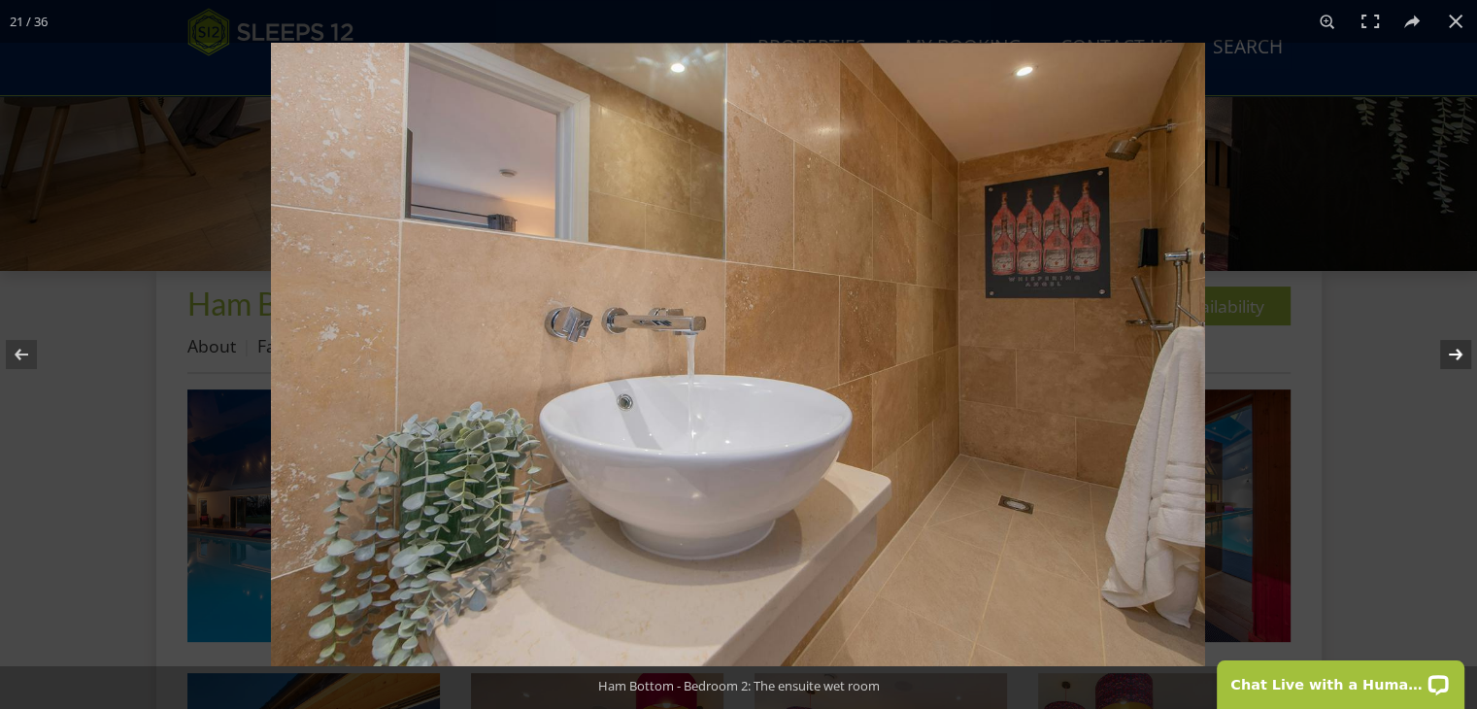
click at [1457, 352] on button at bounding box center [1443, 354] width 68 height 97
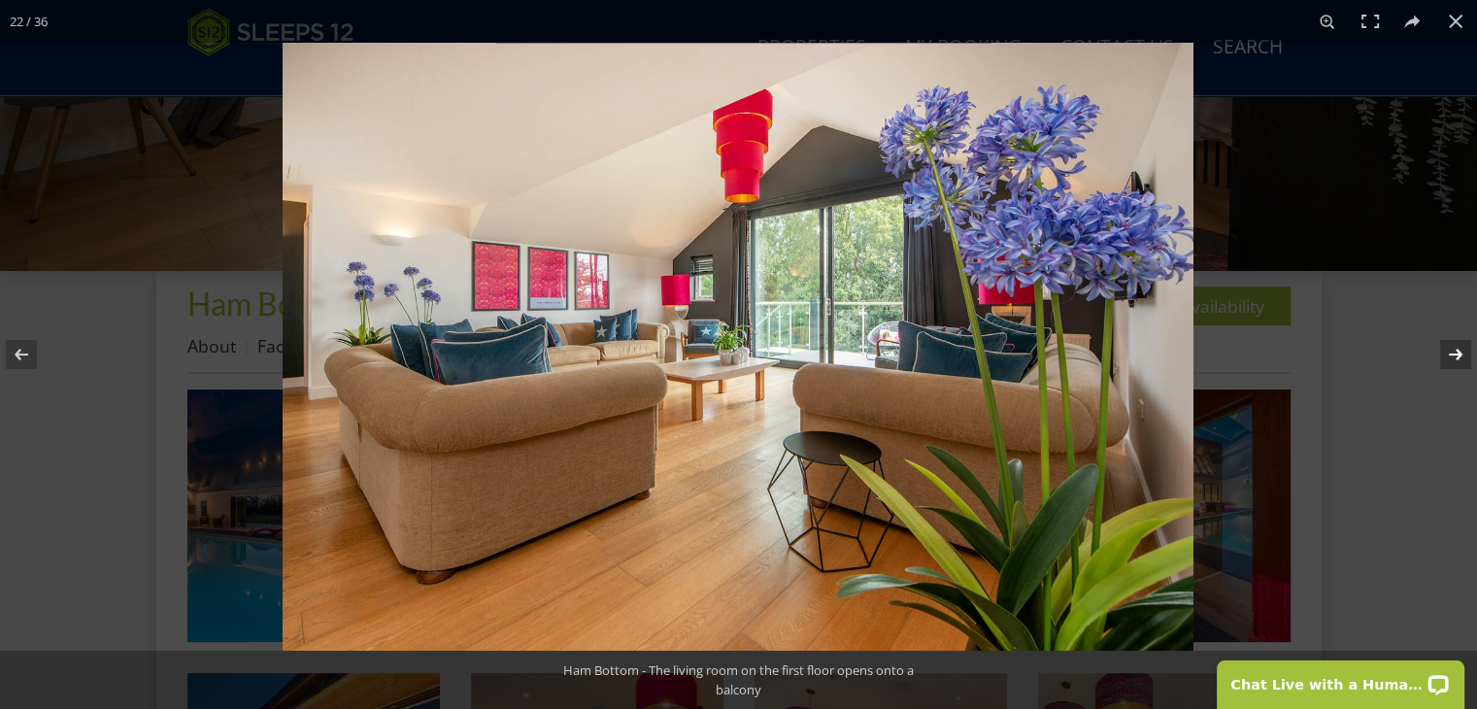
click at [1457, 352] on button at bounding box center [1443, 354] width 68 height 97
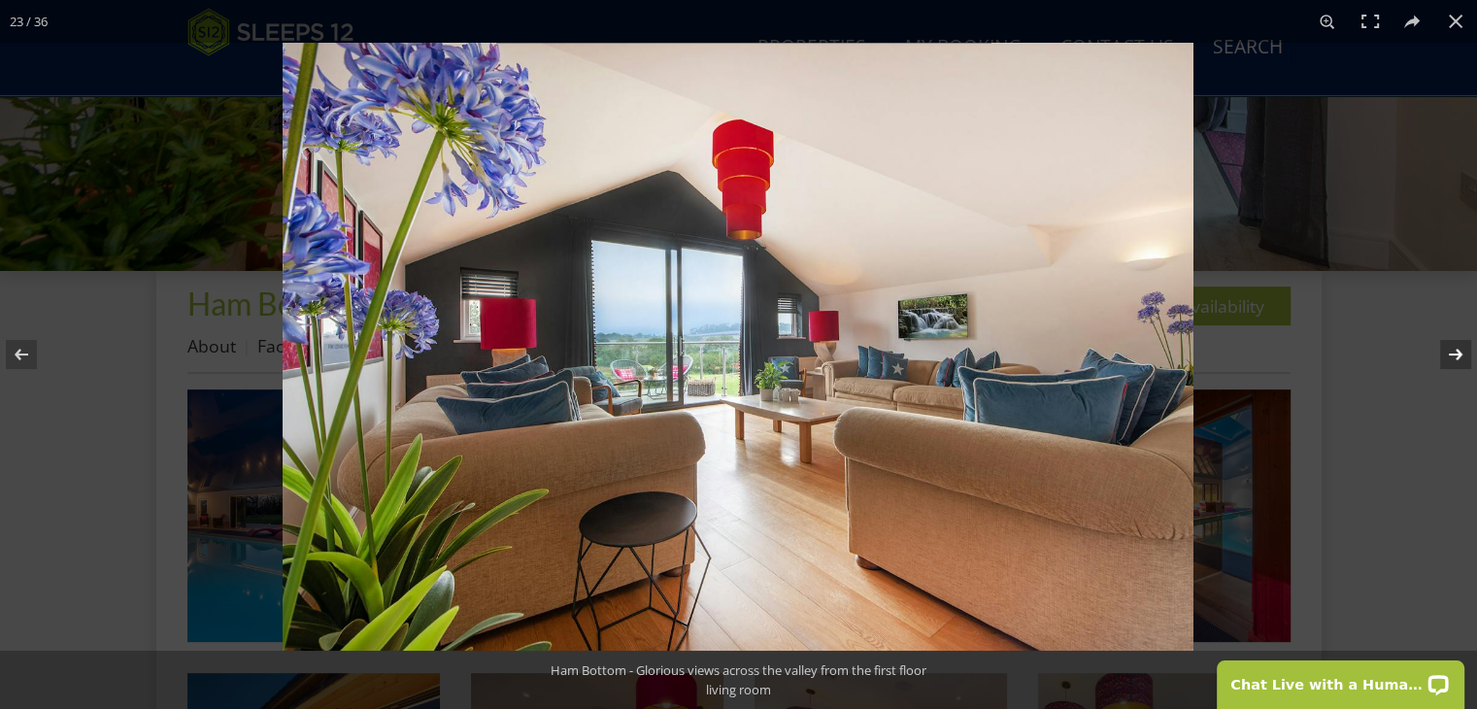
click at [1458, 351] on button at bounding box center [1443, 354] width 68 height 97
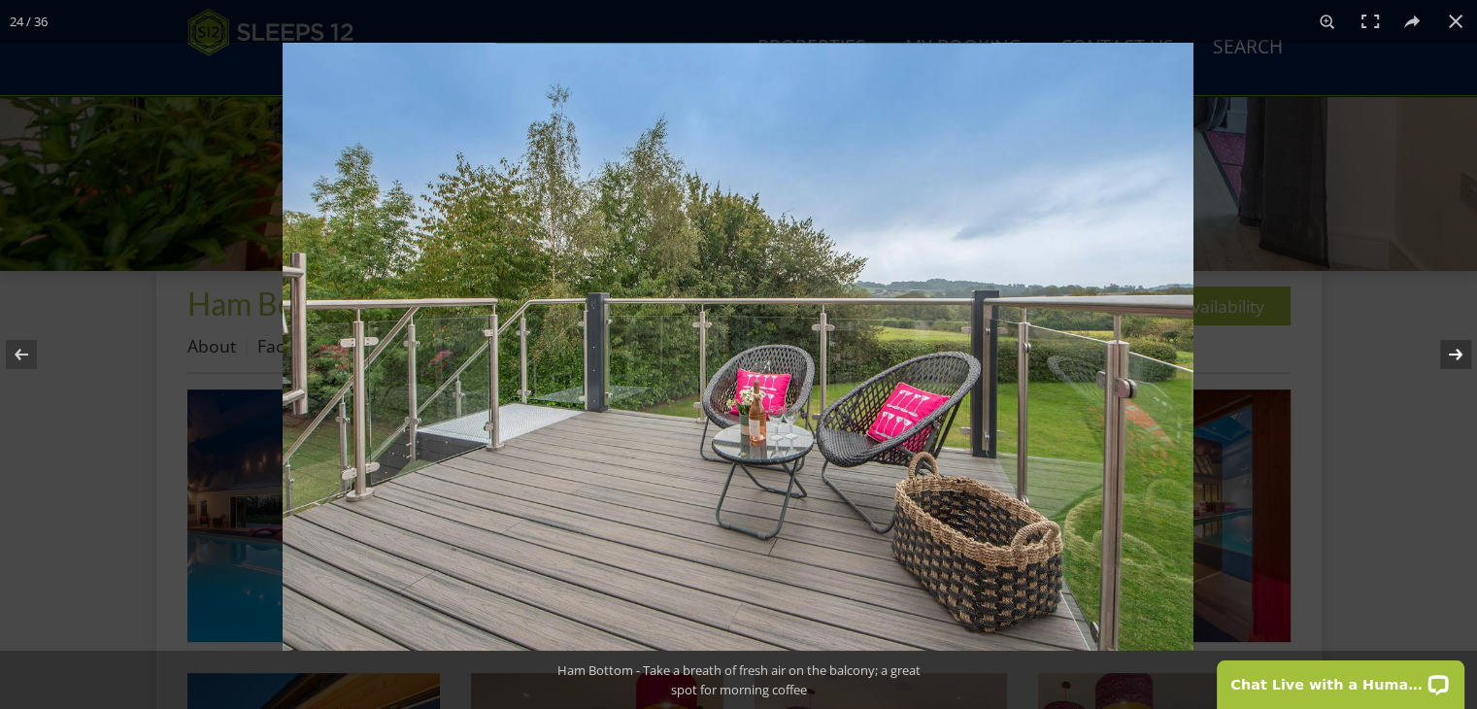
click at [1458, 351] on button at bounding box center [1443, 354] width 68 height 97
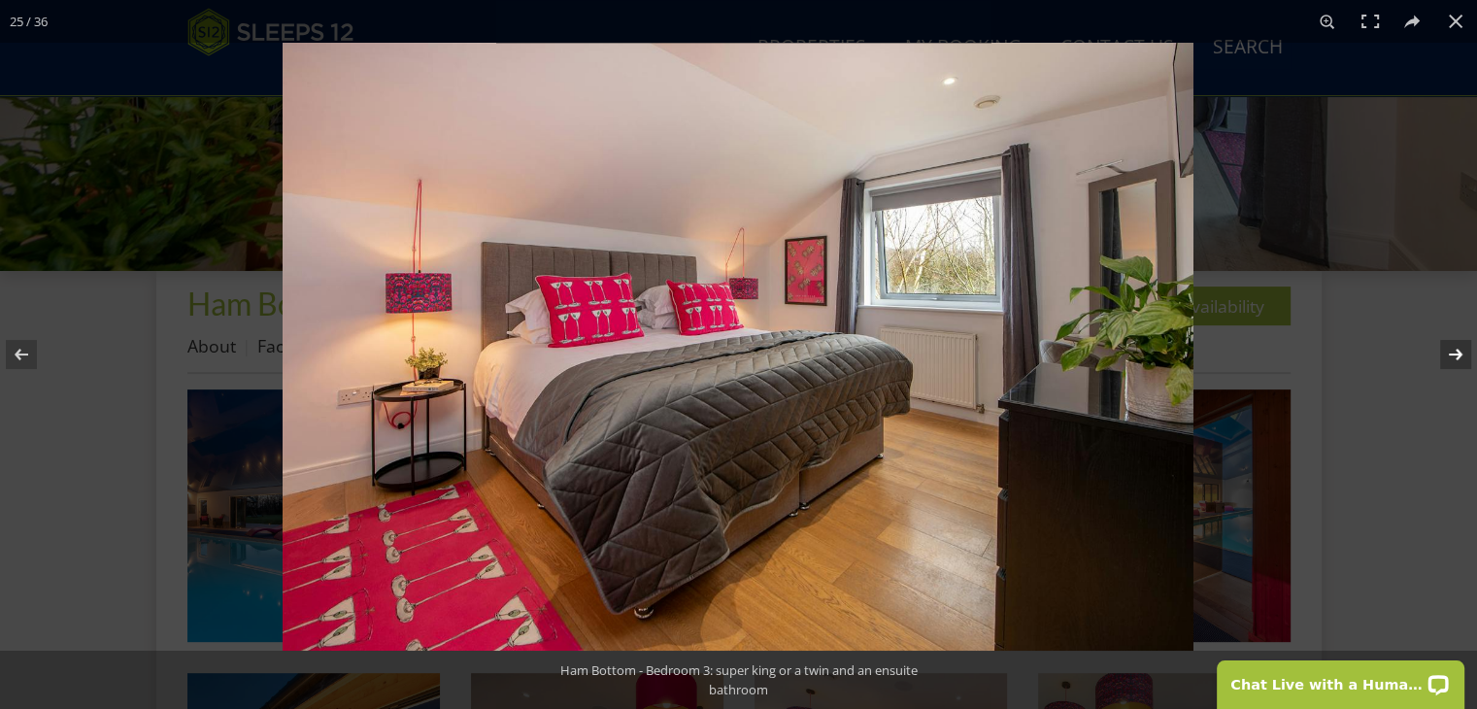
click at [1458, 351] on button at bounding box center [1443, 354] width 68 height 97
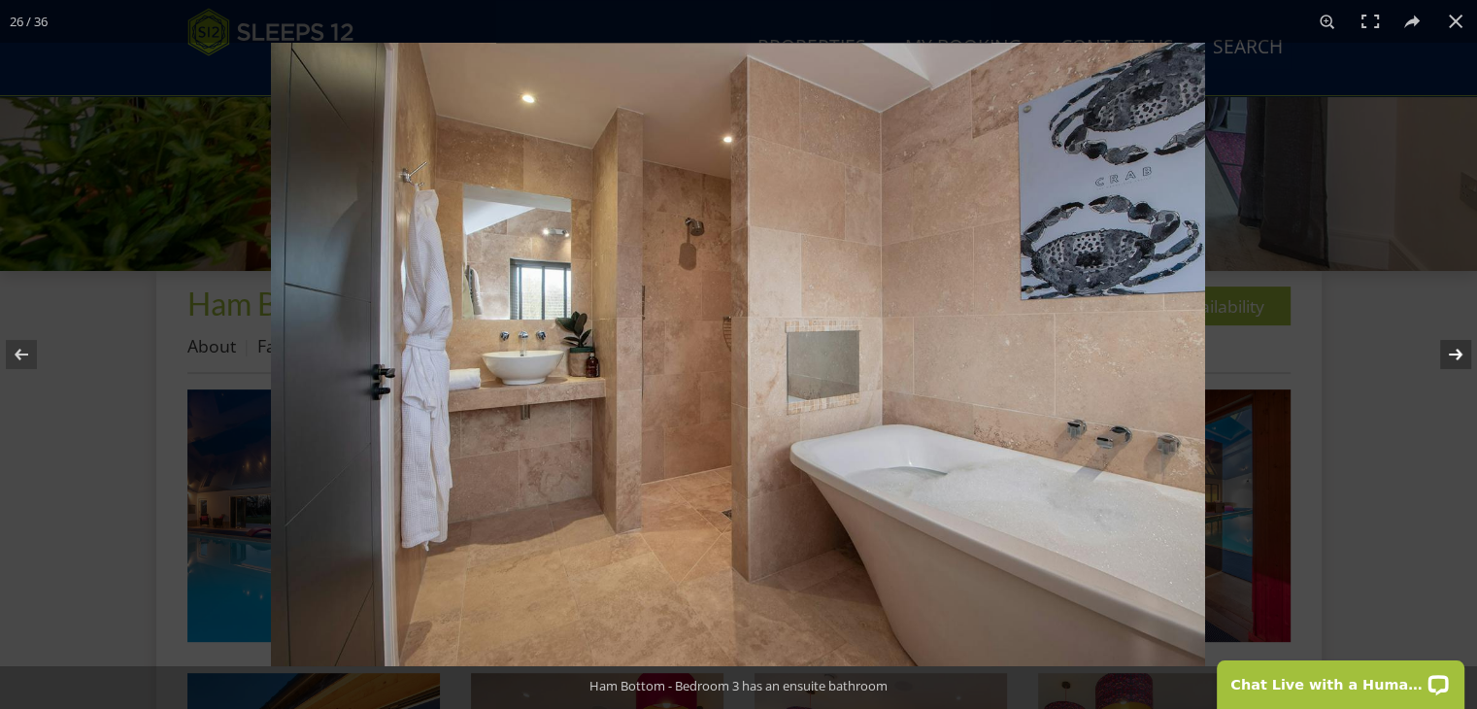
click at [1458, 351] on button at bounding box center [1443, 354] width 68 height 97
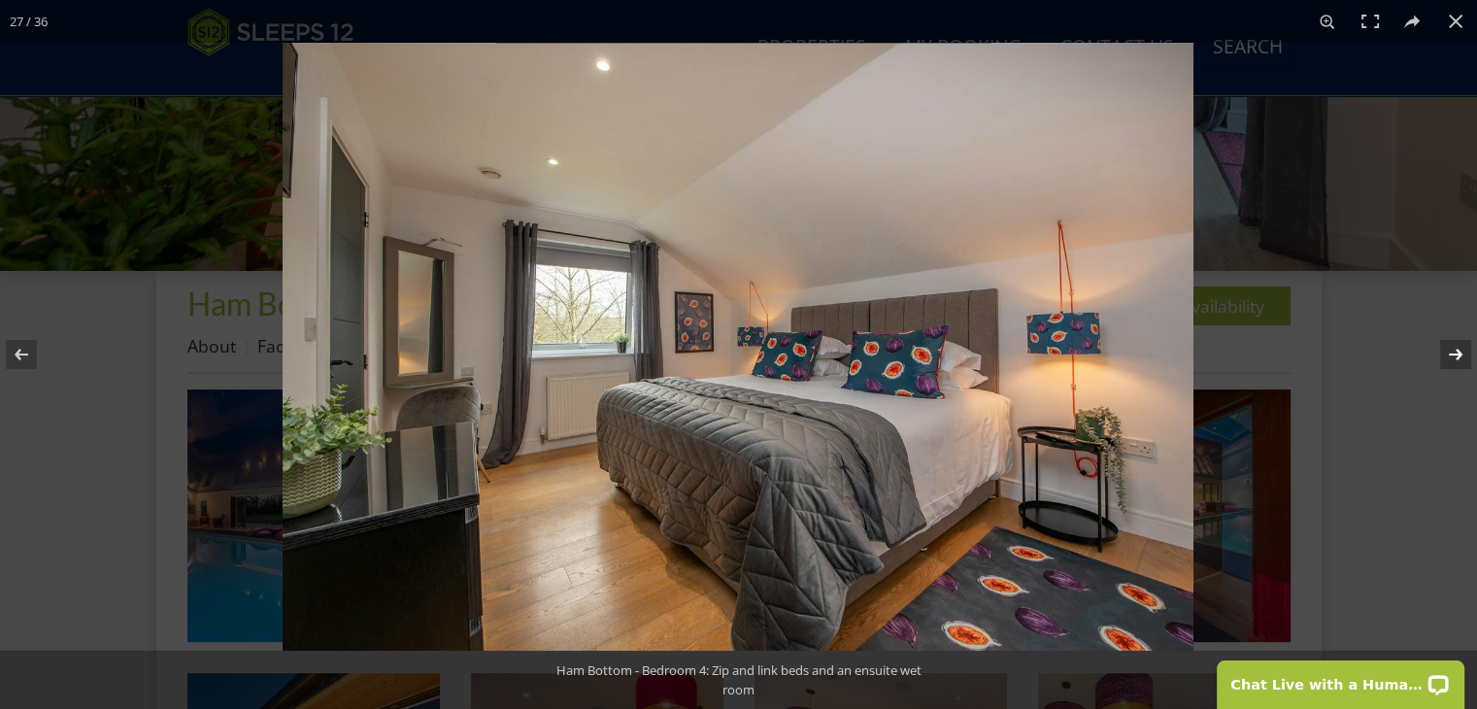
click at [1458, 351] on button at bounding box center [1443, 354] width 68 height 97
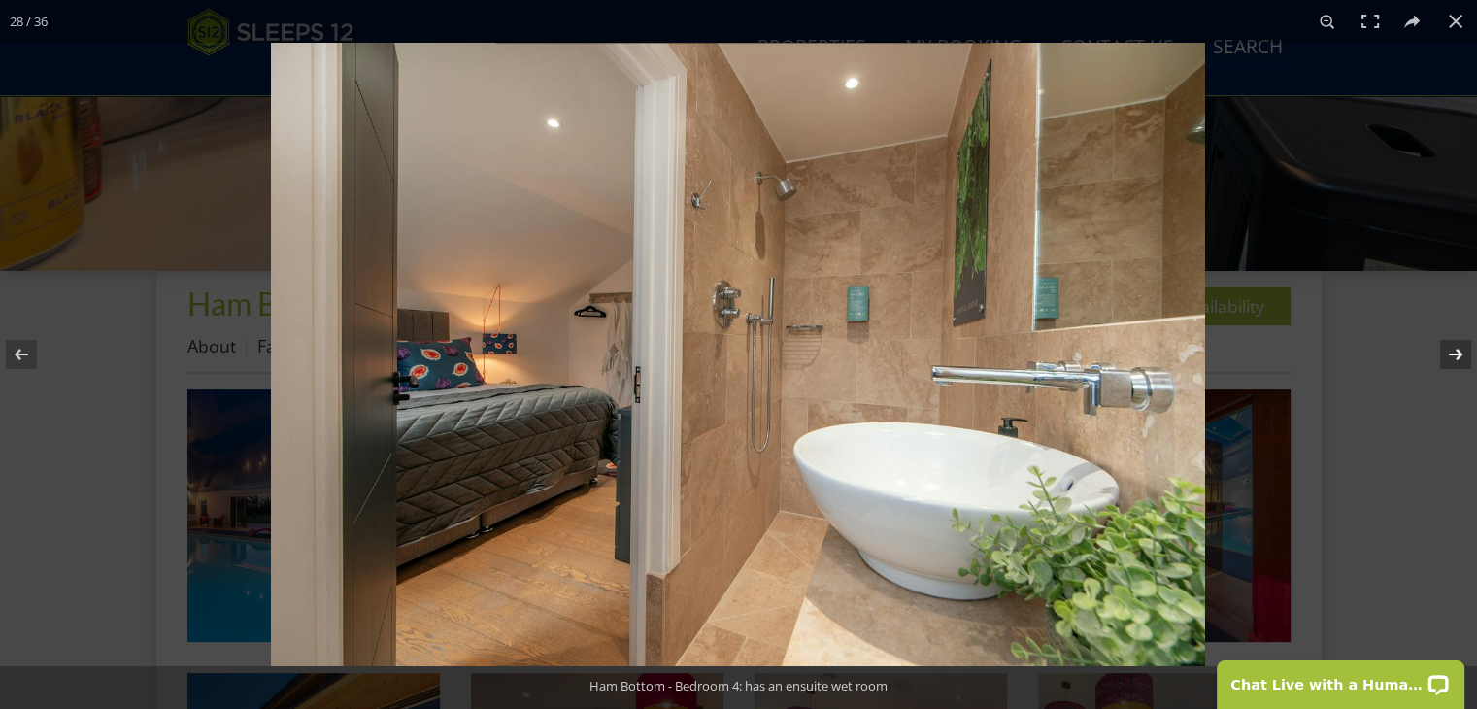
click at [1458, 350] on button at bounding box center [1443, 354] width 68 height 97
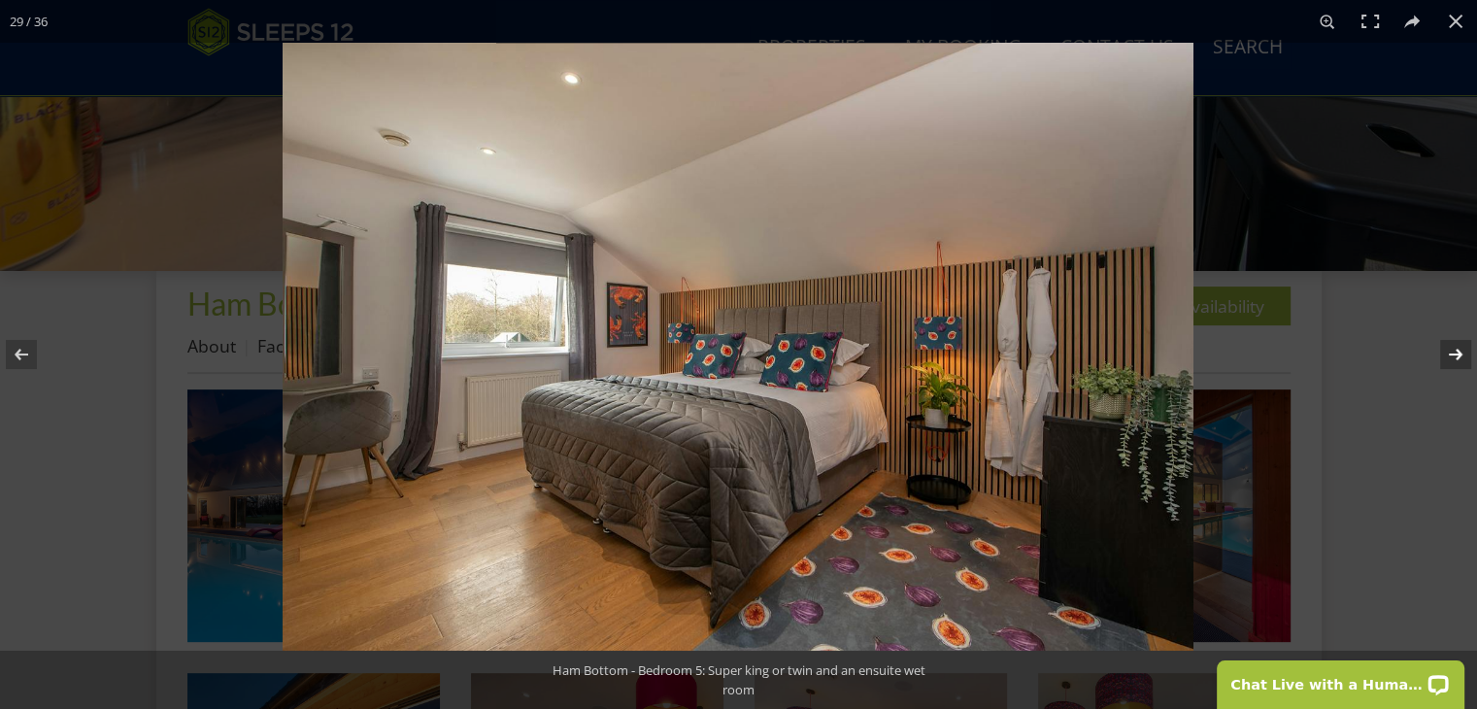
click at [1458, 350] on button at bounding box center [1443, 354] width 68 height 97
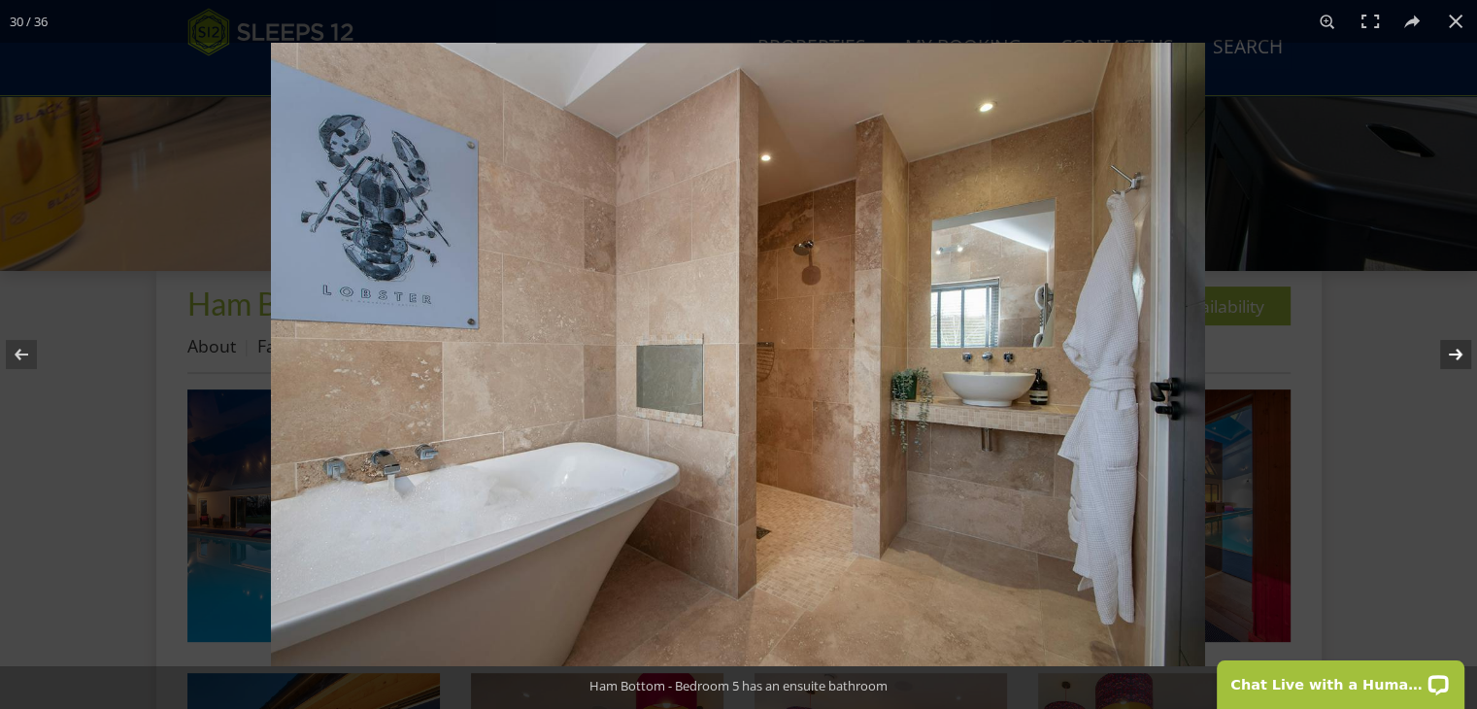
click at [1458, 350] on button at bounding box center [1443, 354] width 68 height 97
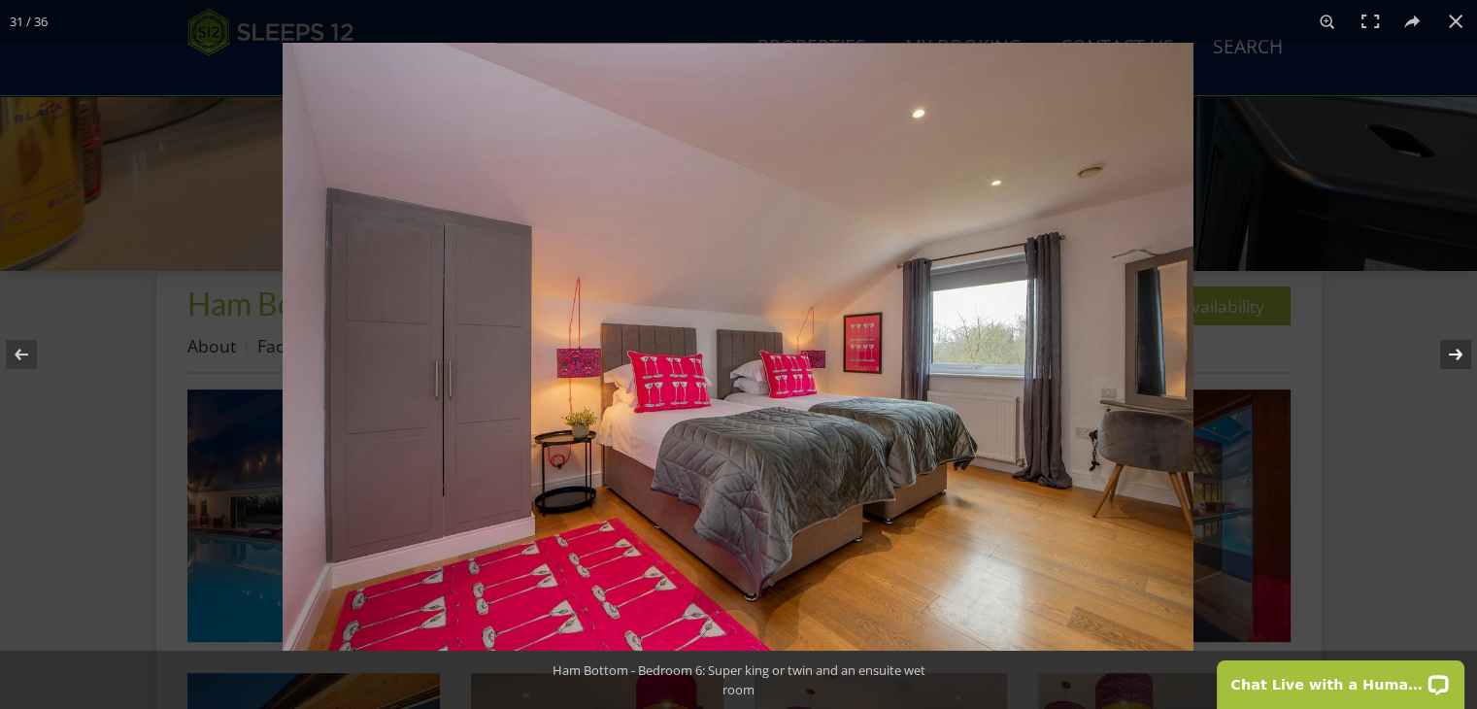
click at [1458, 350] on button at bounding box center [1443, 354] width 68 height 97
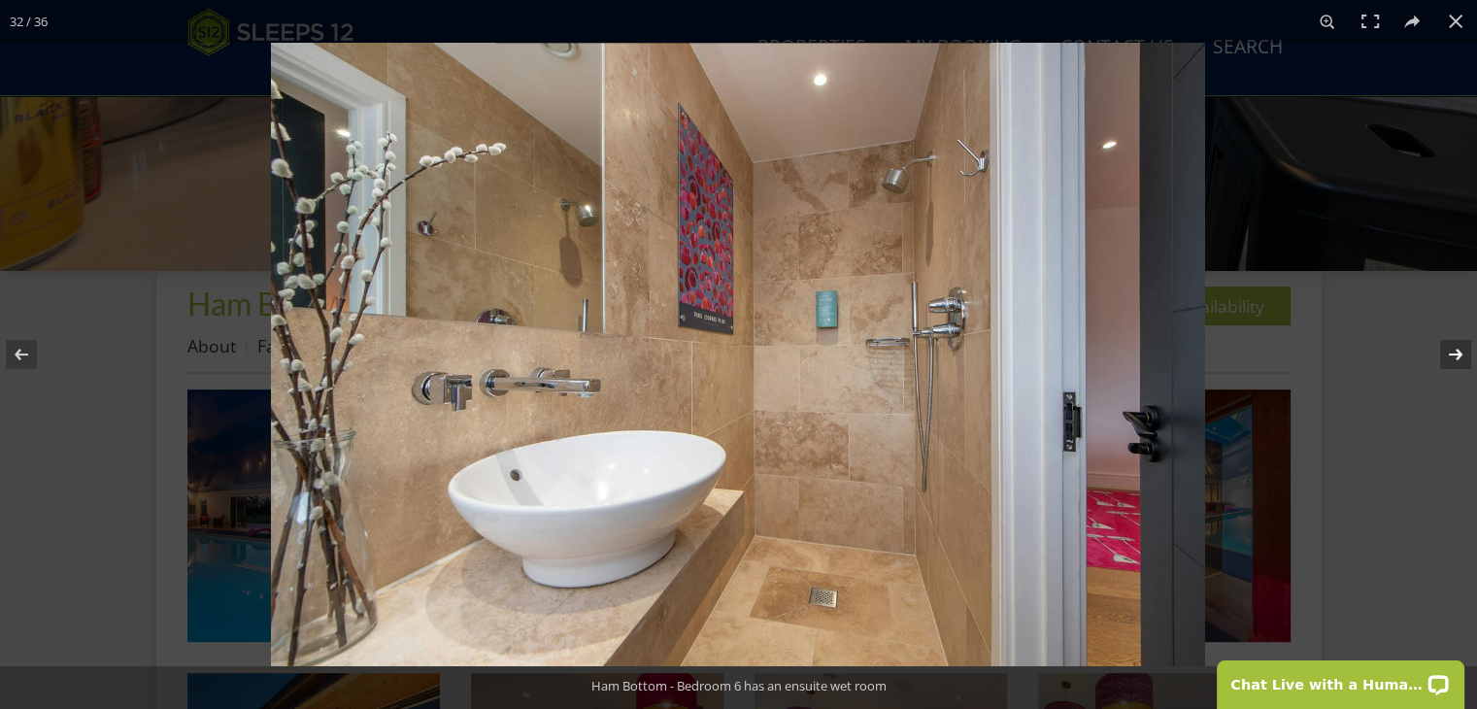
click at [1458, 350] on button at bounding box center [1443, 354] width 68 height 97
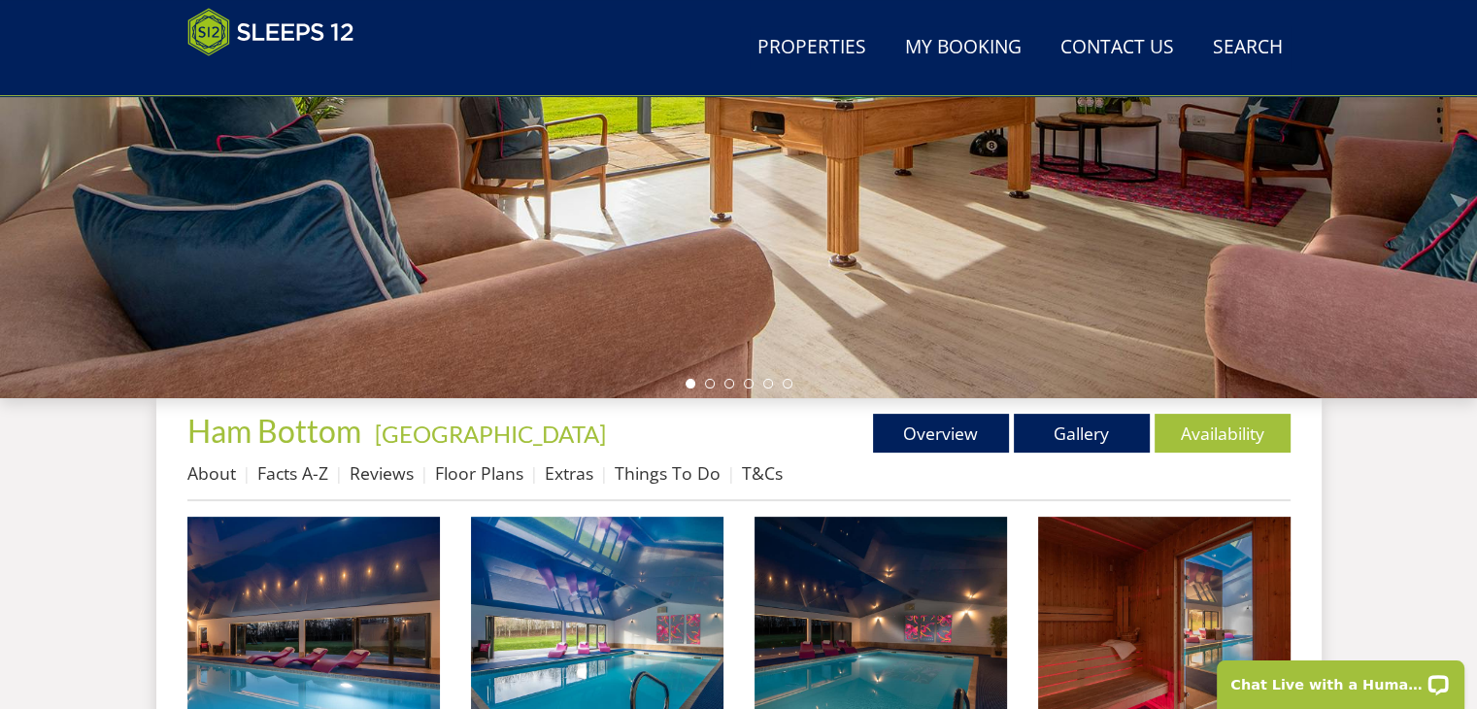
scroll to position [583, 0]
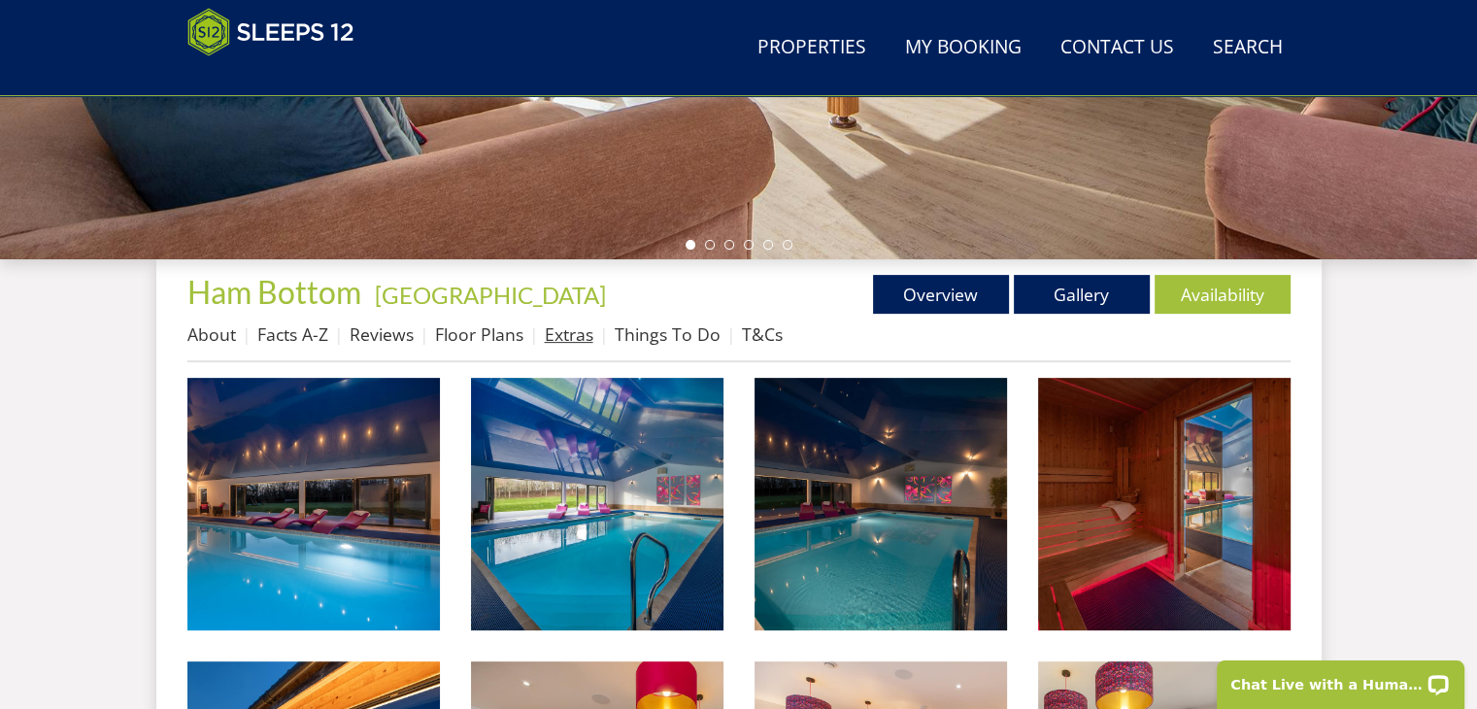
click at [576, 338] on link "Extras" at bounding box center [569, 333] width 49 height 23
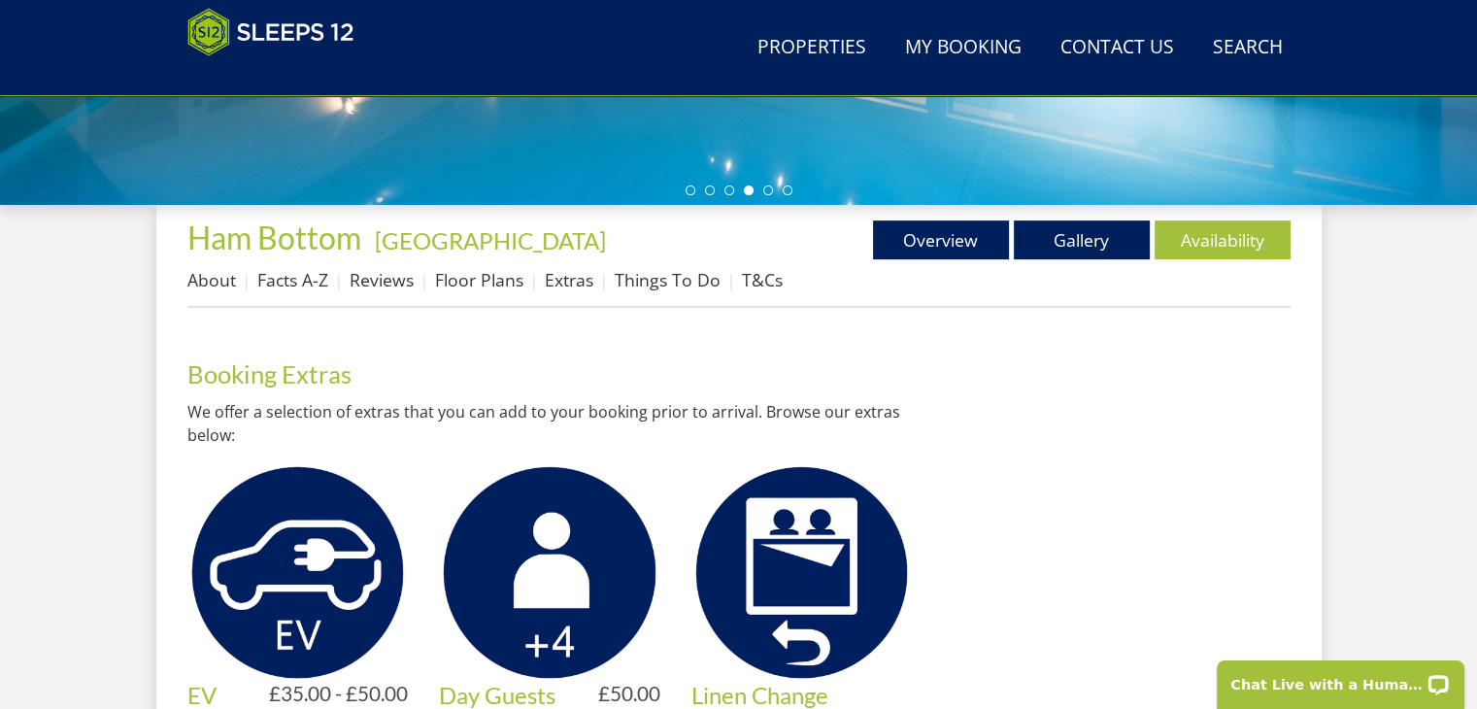
scroll to position [670, 0]
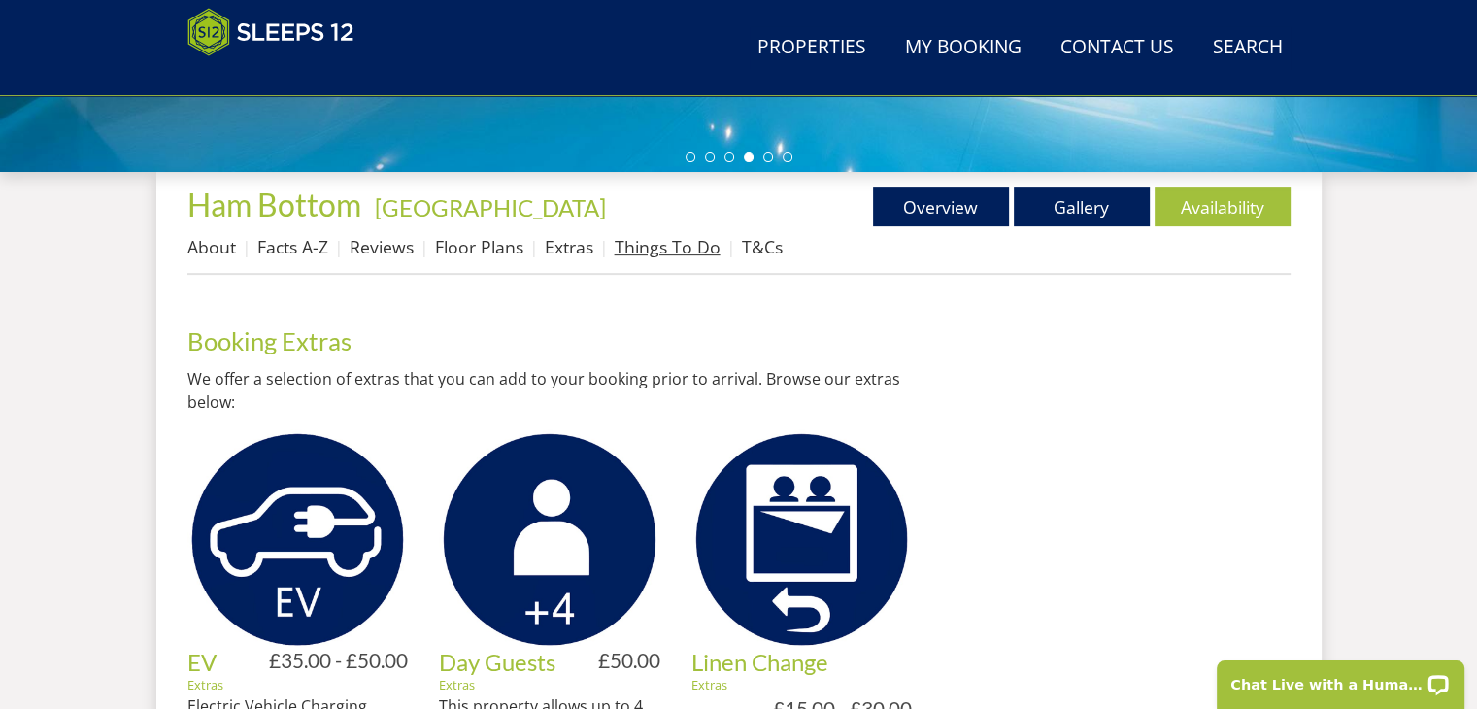
click at [680, 238] on link "Things To Do" at bounding box center [668, 246] width 106 height 23
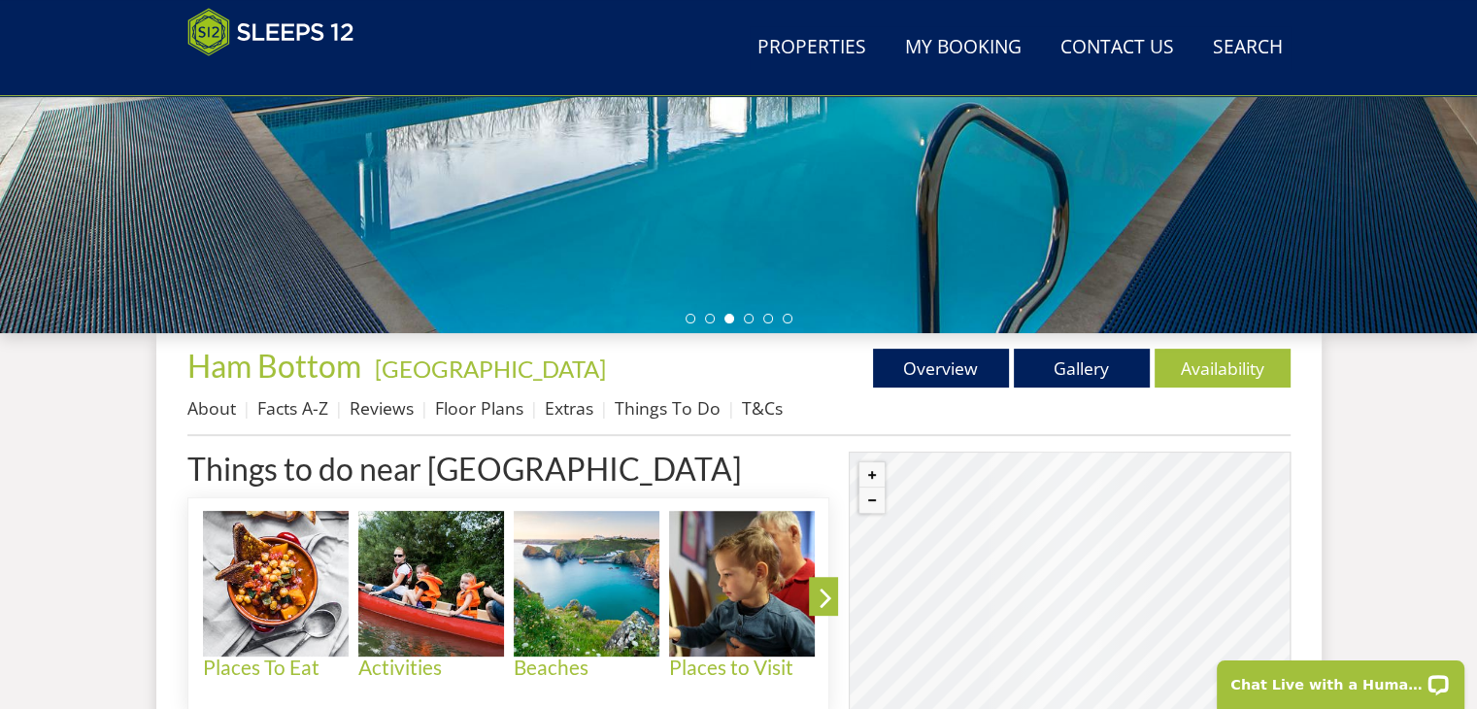
scroll to position [516, 0]
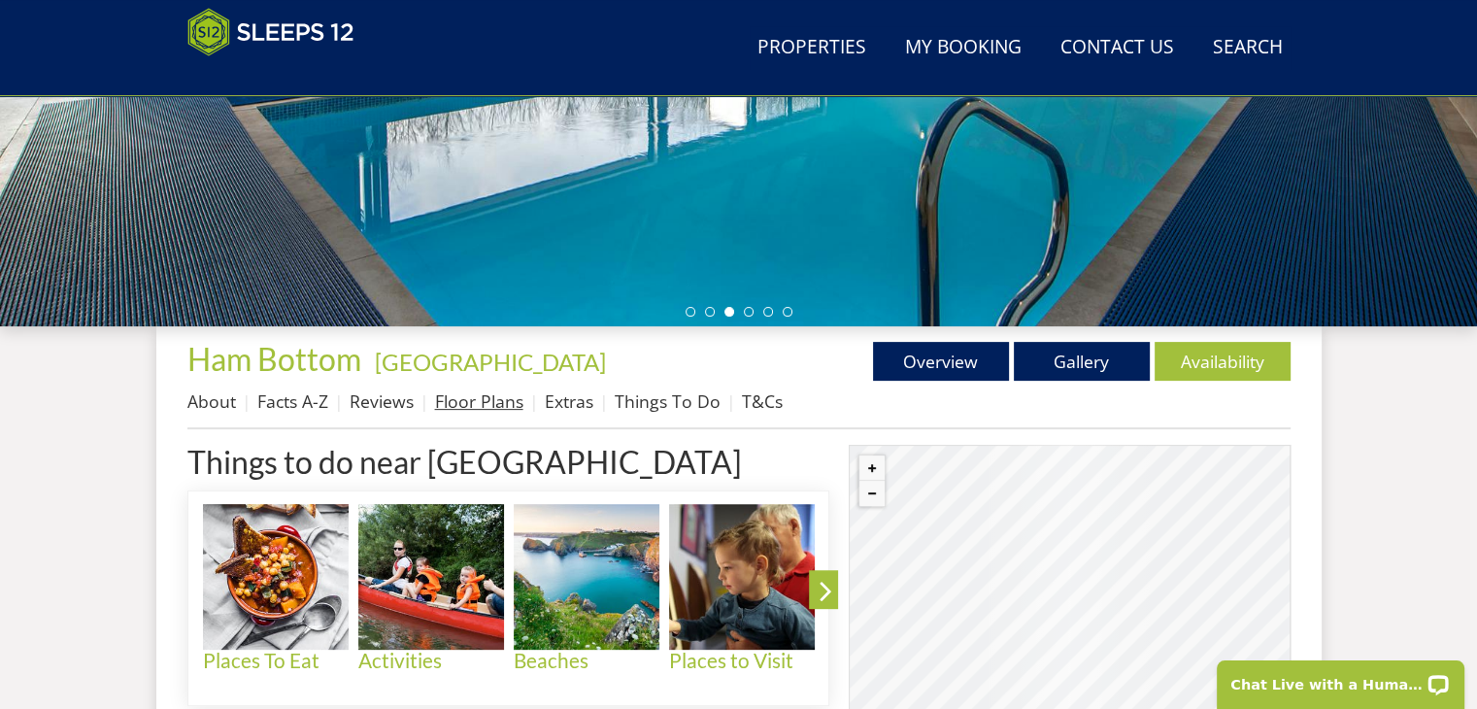
click at [493, 395] on link "Floor Plans" at bounding box center [479, 401] width 88 height 23
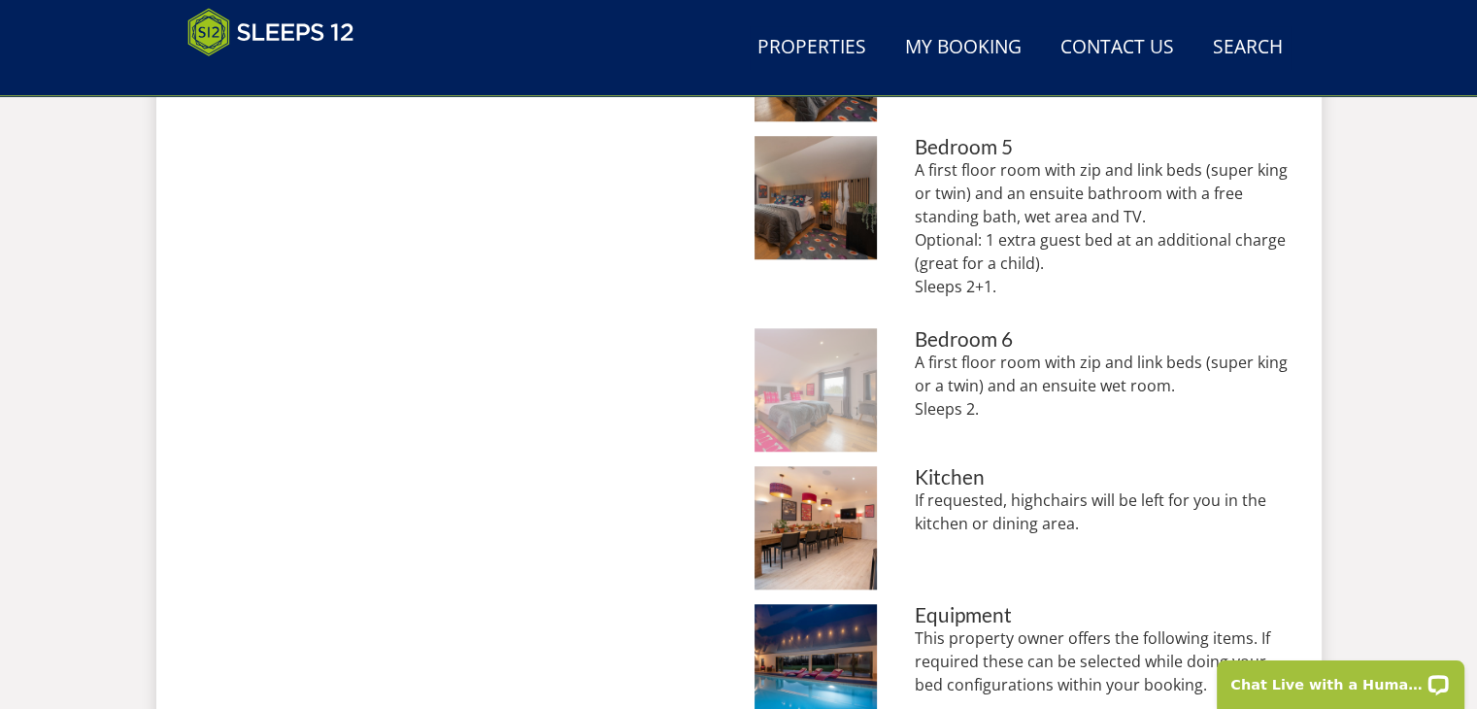
scroll to position [1534, 0]
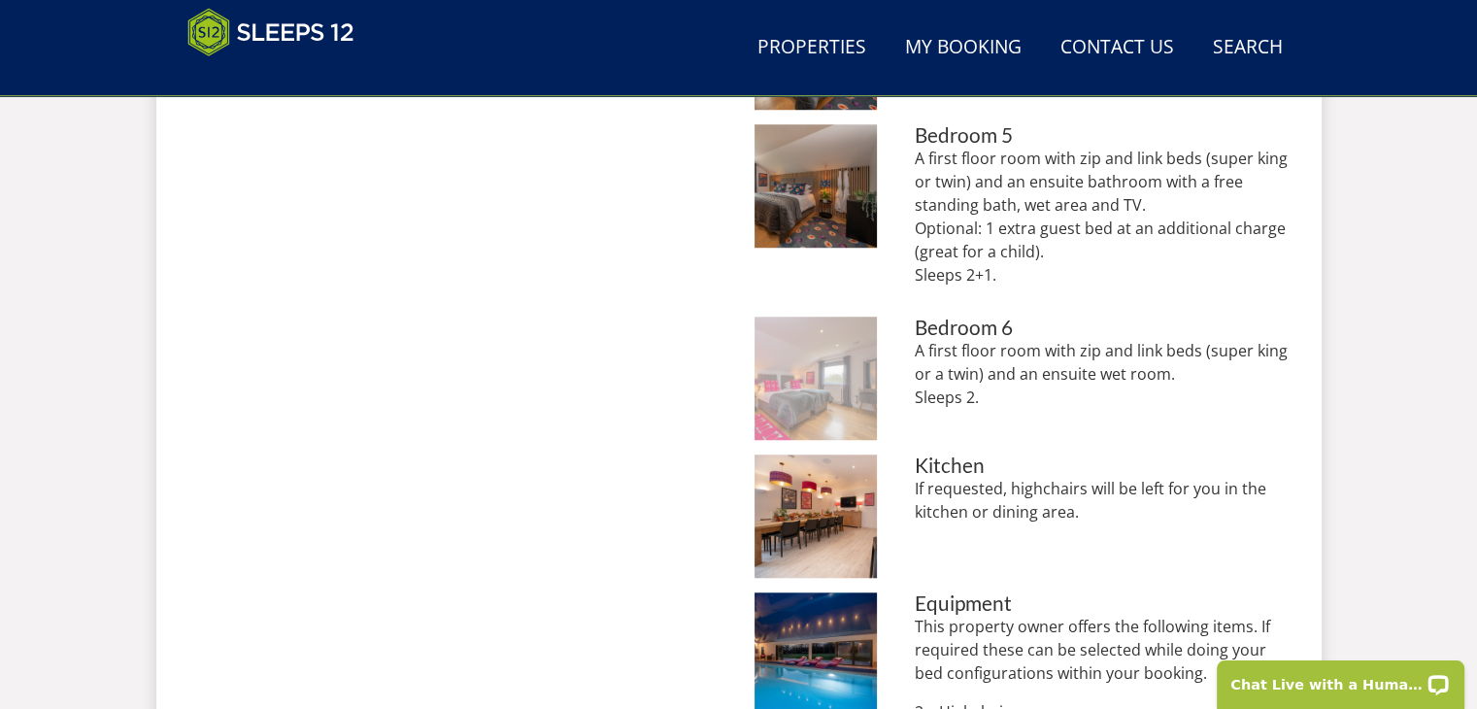
click at [816, 358] on img at bounding box center [816, 378] width 123 height 123
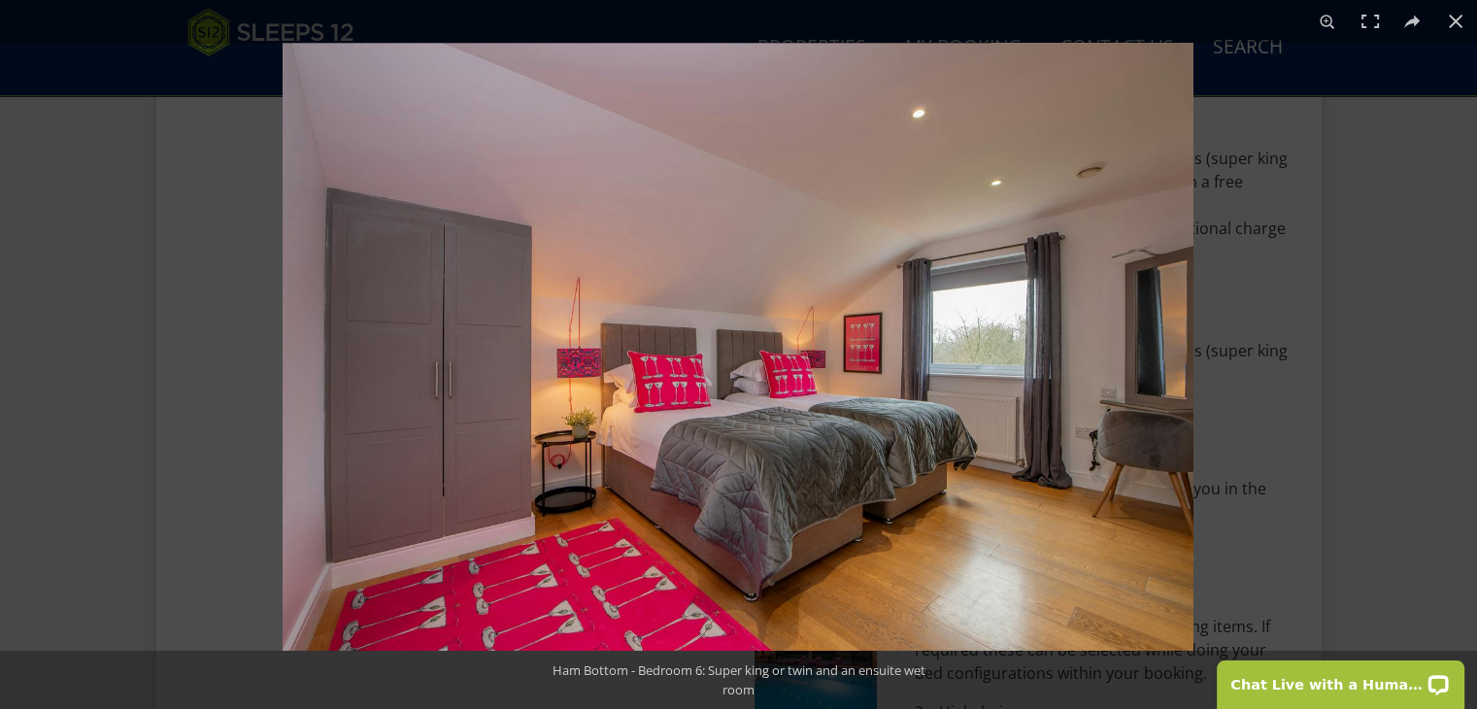
click at [1026, 377] on img at bounding box center [738, 347] width 911 height 608
